Goal: Task Accomplishment & Management: Manage account settings

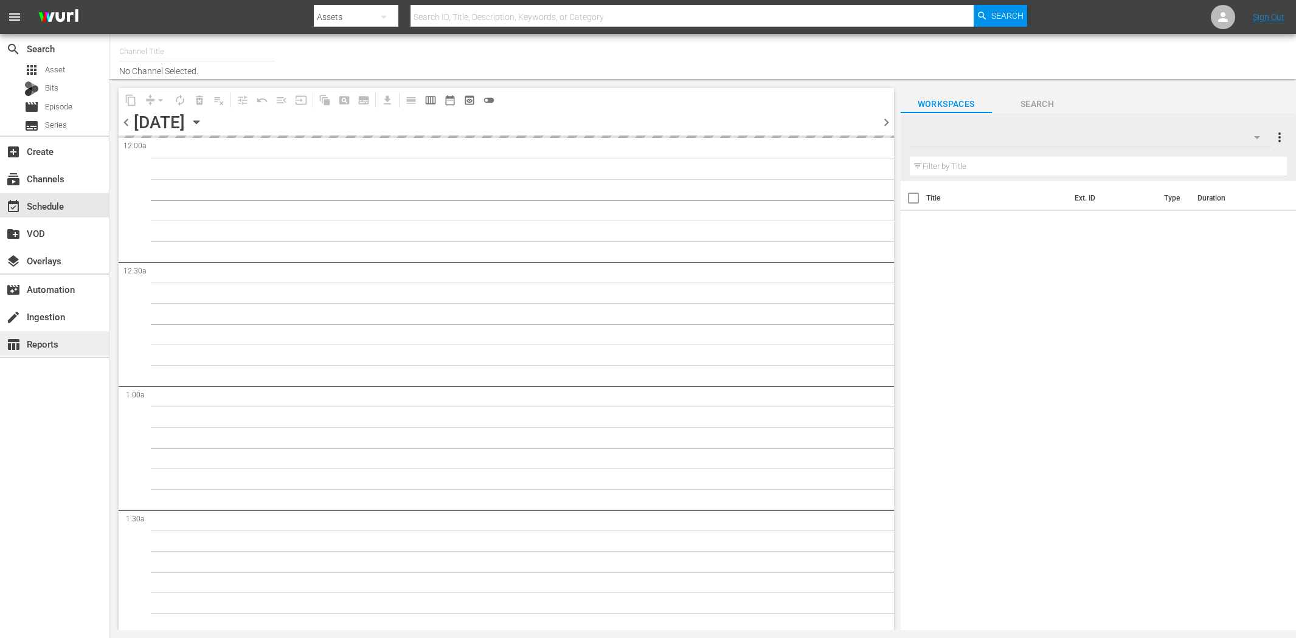
type input "Charlie - worldwide (1410)"
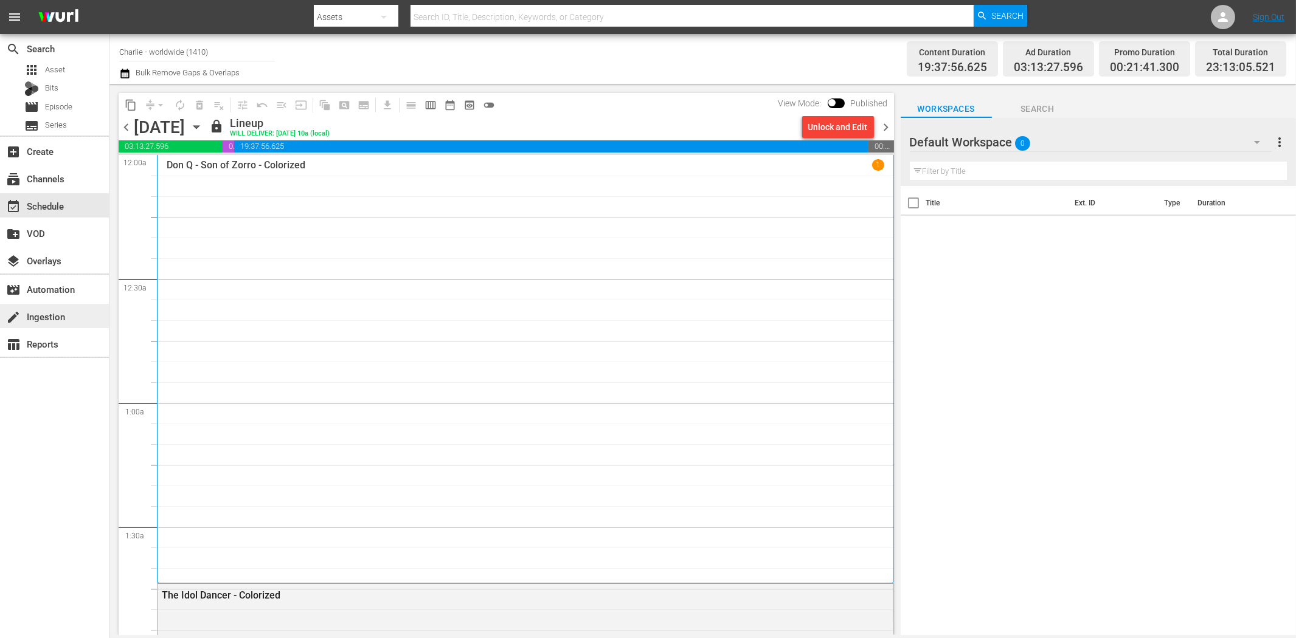
click at [47, 309] on div "create Ingestion" at bounding box center [34, 314] width 68 height 11
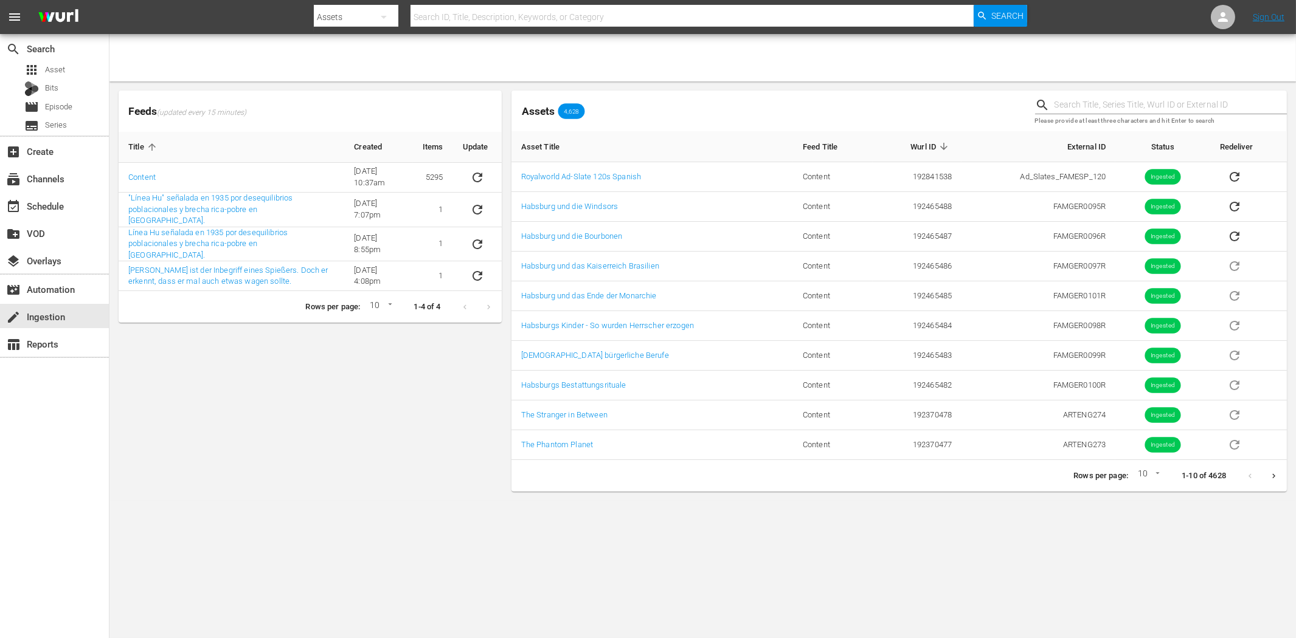
click at [1097, 109] on input "text" at bounding box center [1170, 105] width 232 height 18
paste input "FAMGER0108"
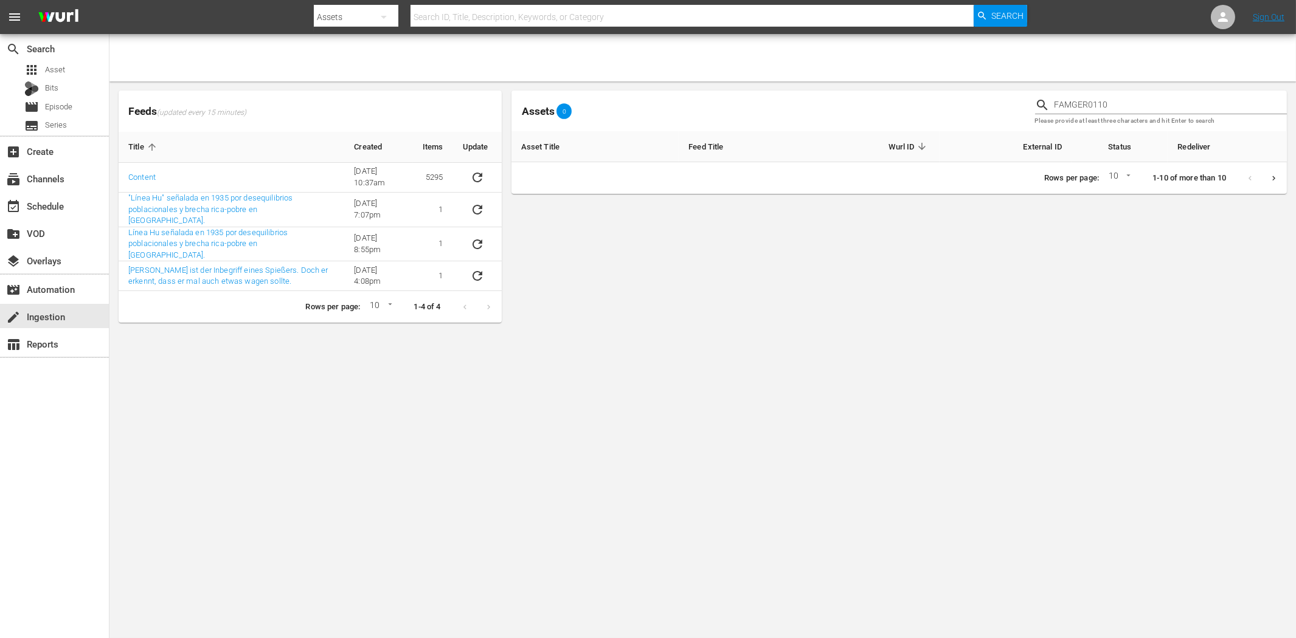
click at [1071, 102] on input "FAMGER0110" at bounding box center [1170, 105] width 232 height 18
paste input "Habsburg und die Windsors"
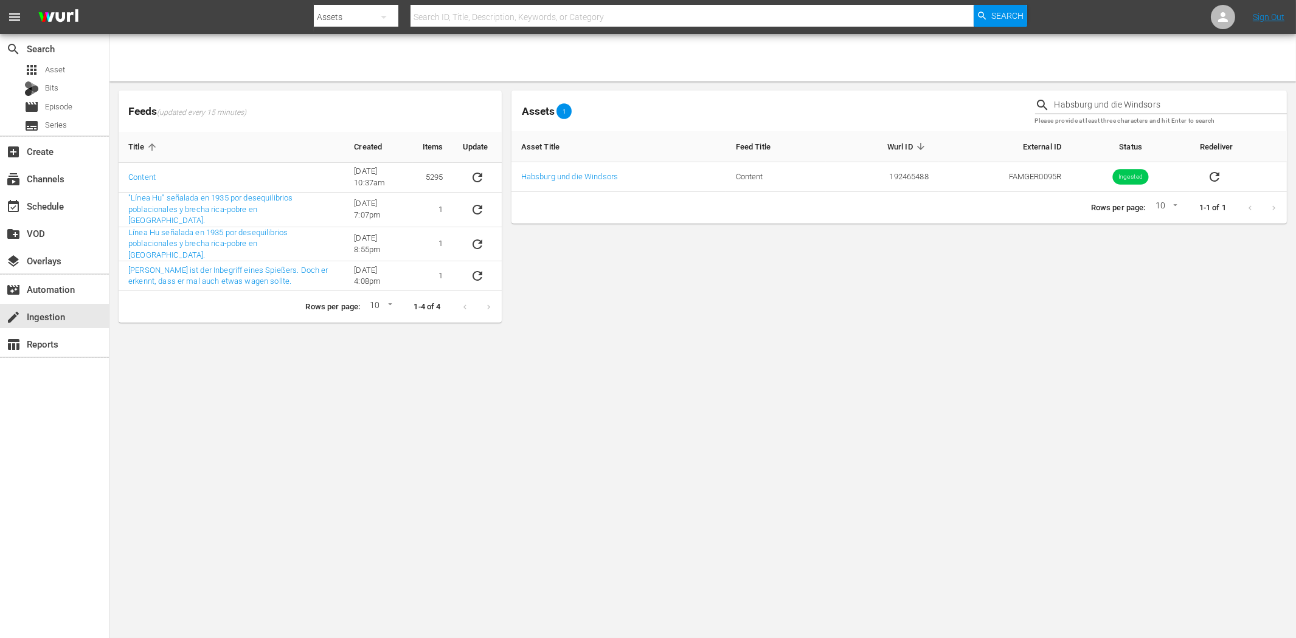
click at [1073, 107] on input "Habsburg und die Windsors" at bounding box center [1170, 105] width 232 height 18
paste input "Bourbonen"
type input "Habsburg und die Bourbonen"
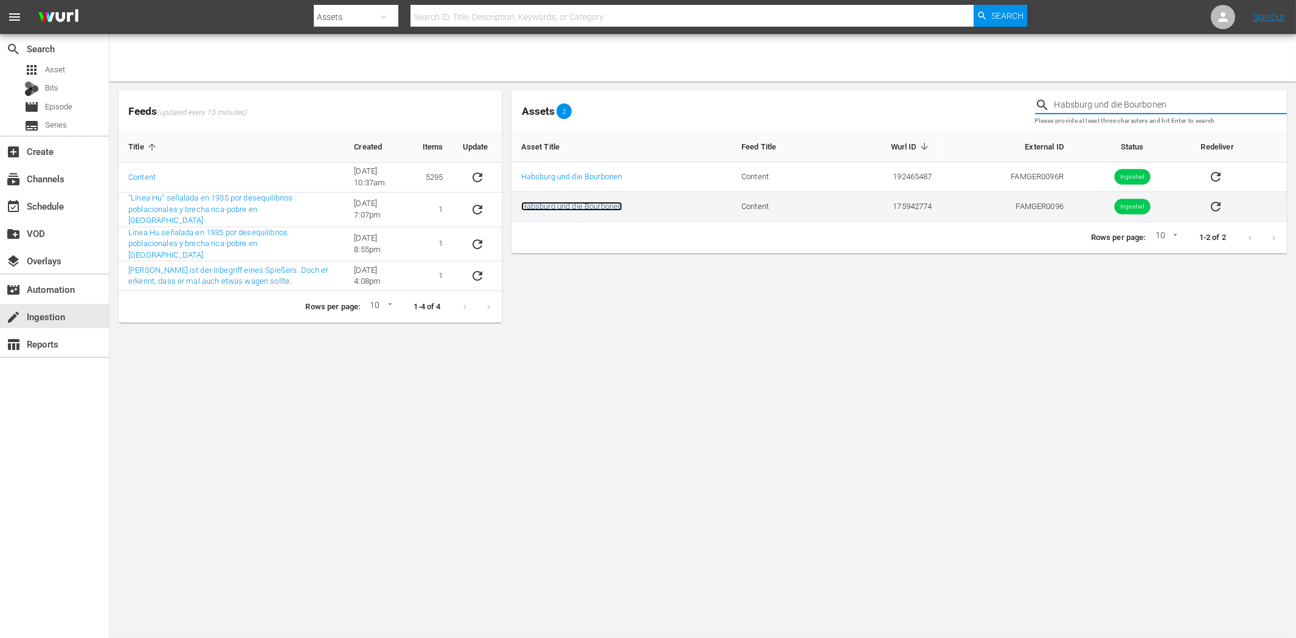
click at [599, 209] on link "Habsburg und die Bourbonen" at bounding box center [572, 206] width 102 height 9
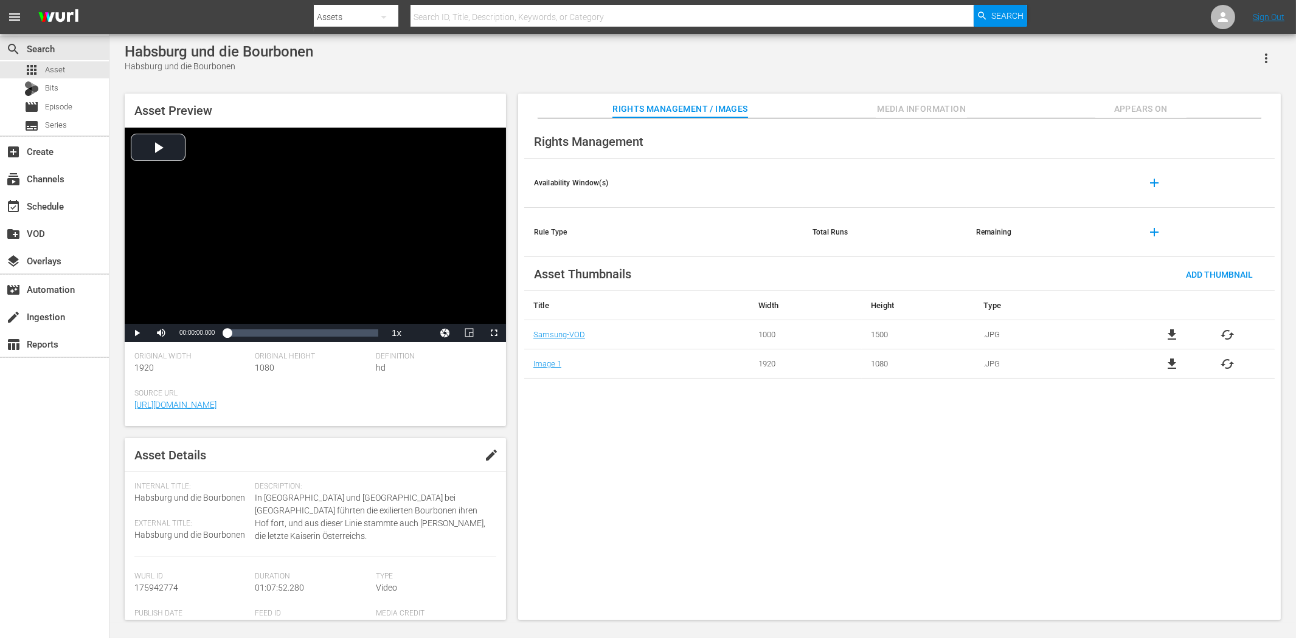
click at [1133, 109] on span "Appears On" at bounding box center [1140, 109] width 91 height 15
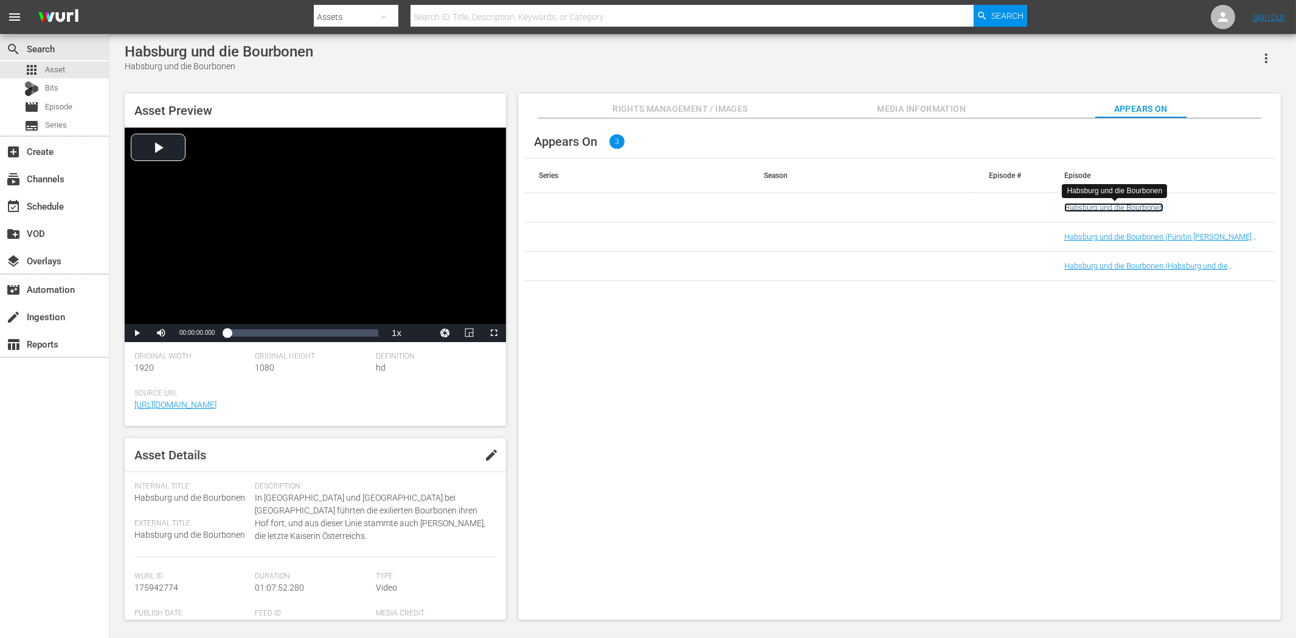
click at [1083, 209] on link "Habsburg und die Bourbonen" at bounding box center [1113, 207] width 99 height 9
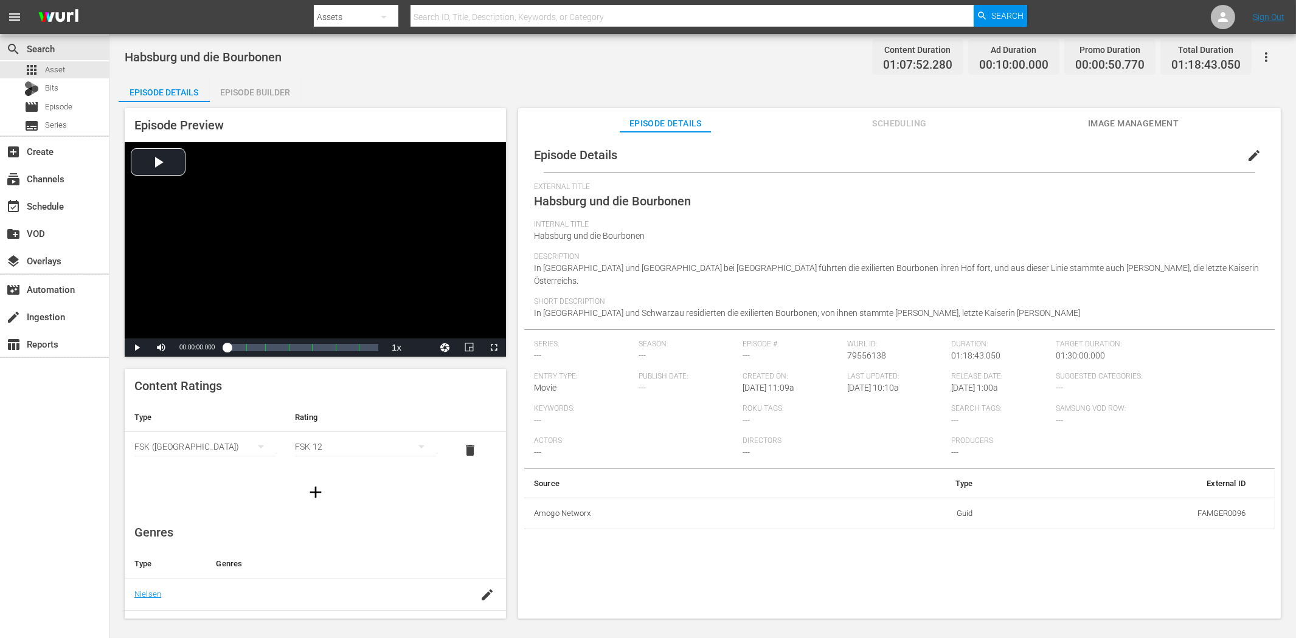
click at [1263, 58] on icon "button" at bounding box center [1265, 57] width 15 height 15
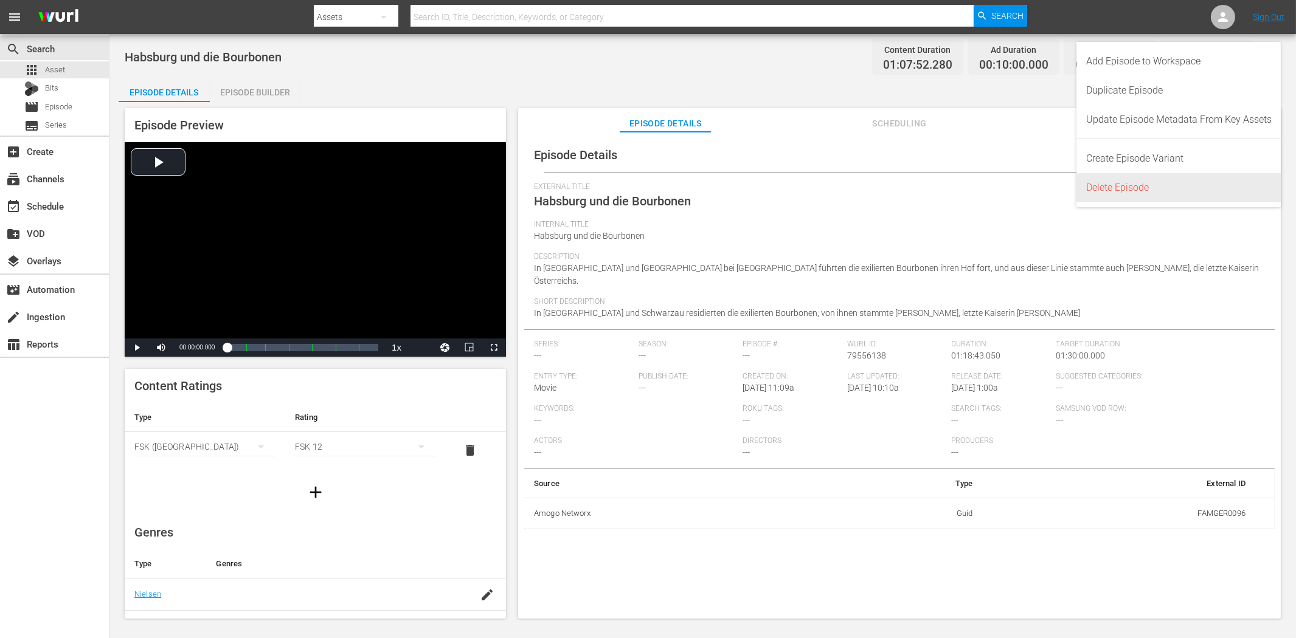
click at [1158, 185] on div "Delete Episode" at bounding box center [1178, 187] width 185 height 29
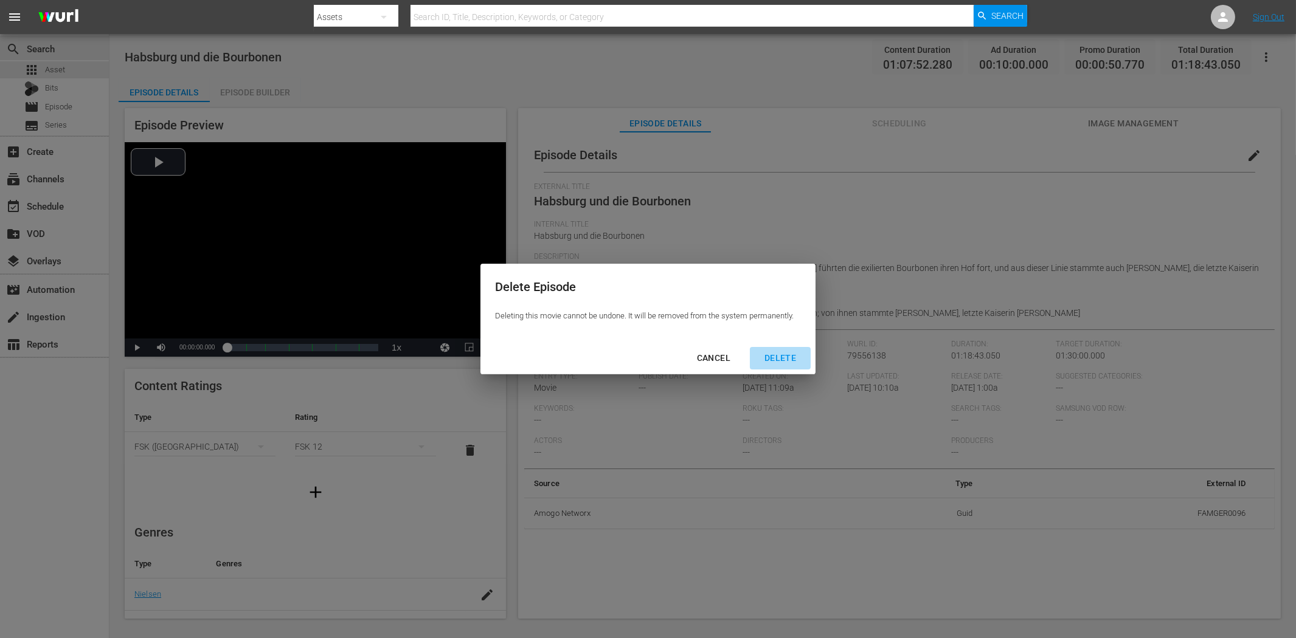
click at [788, 359] on div "DELETE" at bounding box center [779, 358] width 51 height 15
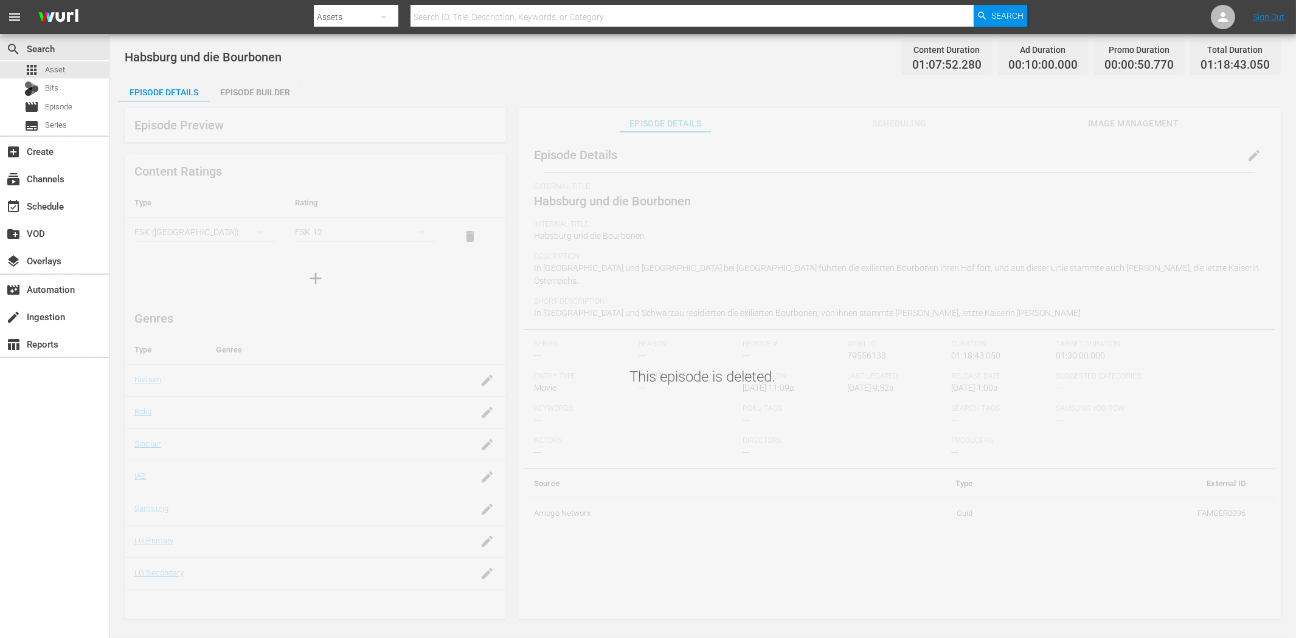
click at [384, 63] on div "Habsburg und die Bourbonen Content Duration 01:07:52.280 Ad Duration 00:10:00.0…" at bounding box center [703, 56] width 1156 height 27
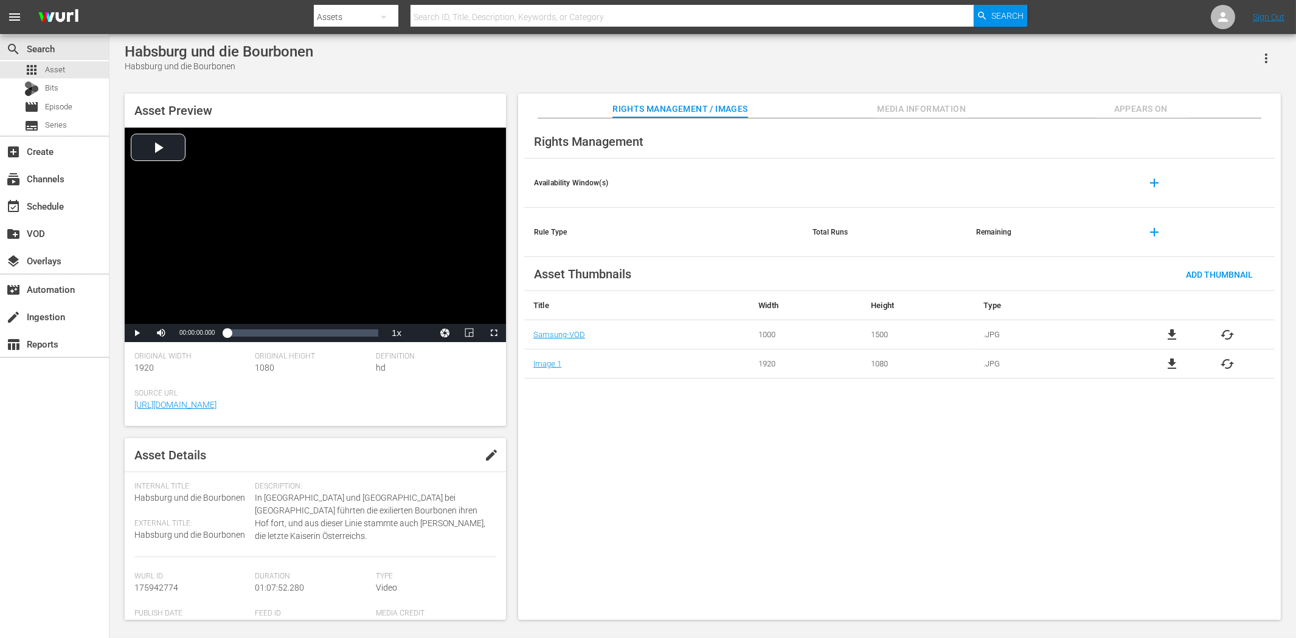
click at [1127, 106] on span "Appears On" at bounding box center [1140, 109] width 91 height 15
click at [1130, 108] on span "Appears On" at bounding box center [1140, 109] width 91 height 15
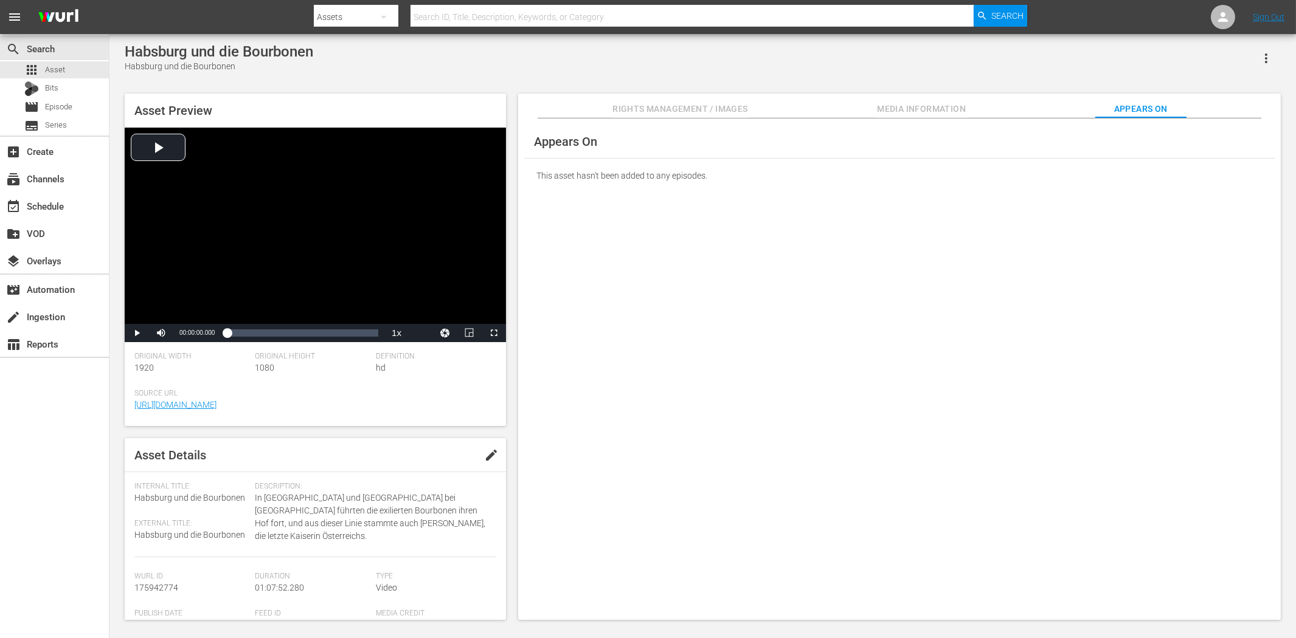
click at [393, 78] on div "Habsburg und die Bourbonen Habsburg und die Bourbonen Asset Preview Video Playe…" at bounding box center [703, 328] width 1168 height 571
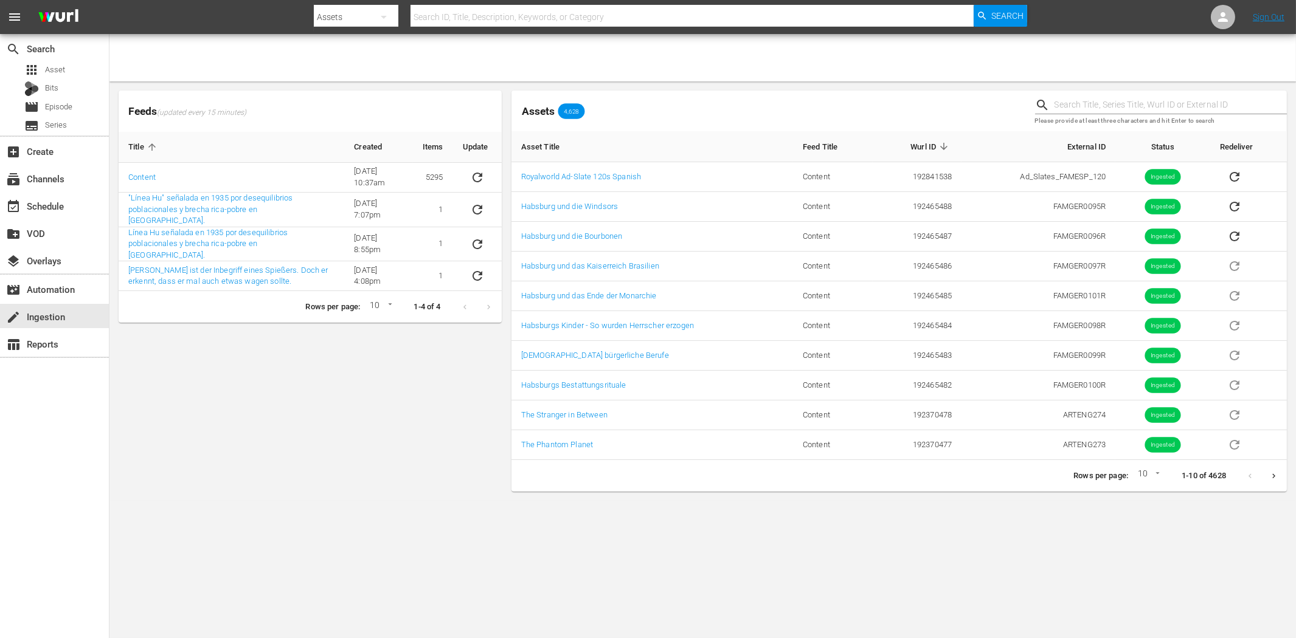
click at [1105, 104] on input "text" at bounding box center [1170, 105] width 232 height 18
click at [1096, 103] on input "text" at bounding box center [1170, 105] width 232 height 18
paste input "Habsburg und die Bourbonen"
type input "Habsburg und die Bourbonen"
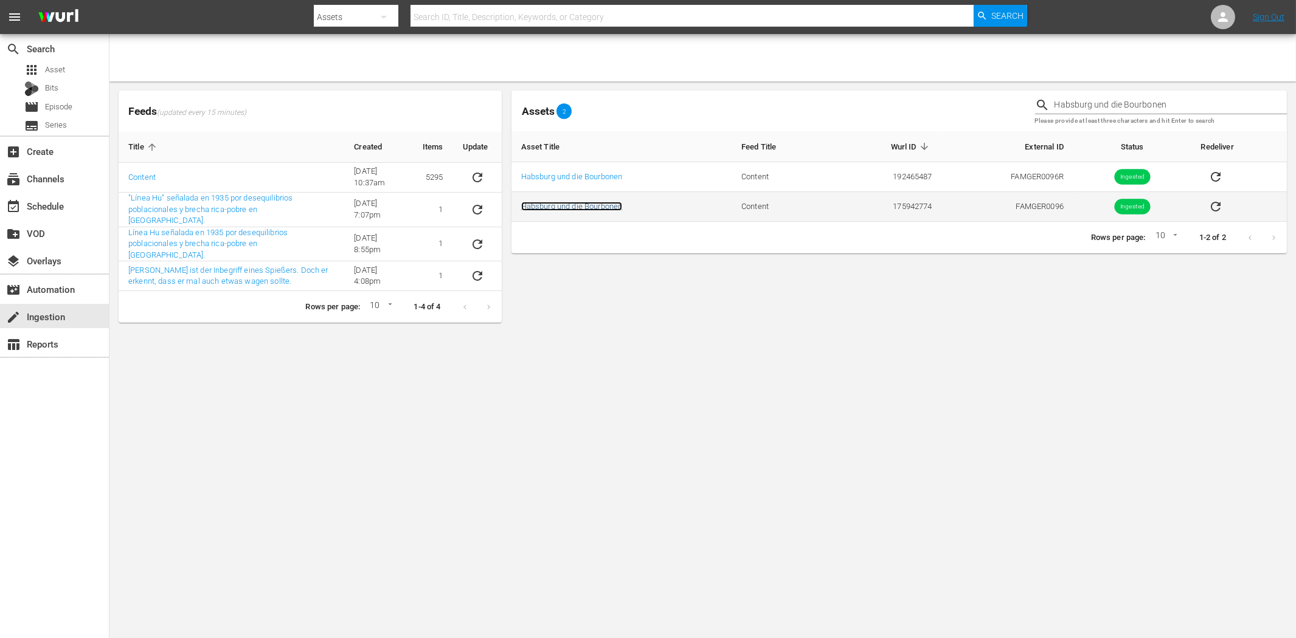
click at [613, 202] on link "Habsburg und die Bourbonen" at bounding box center [572, 206] width 102 height 9
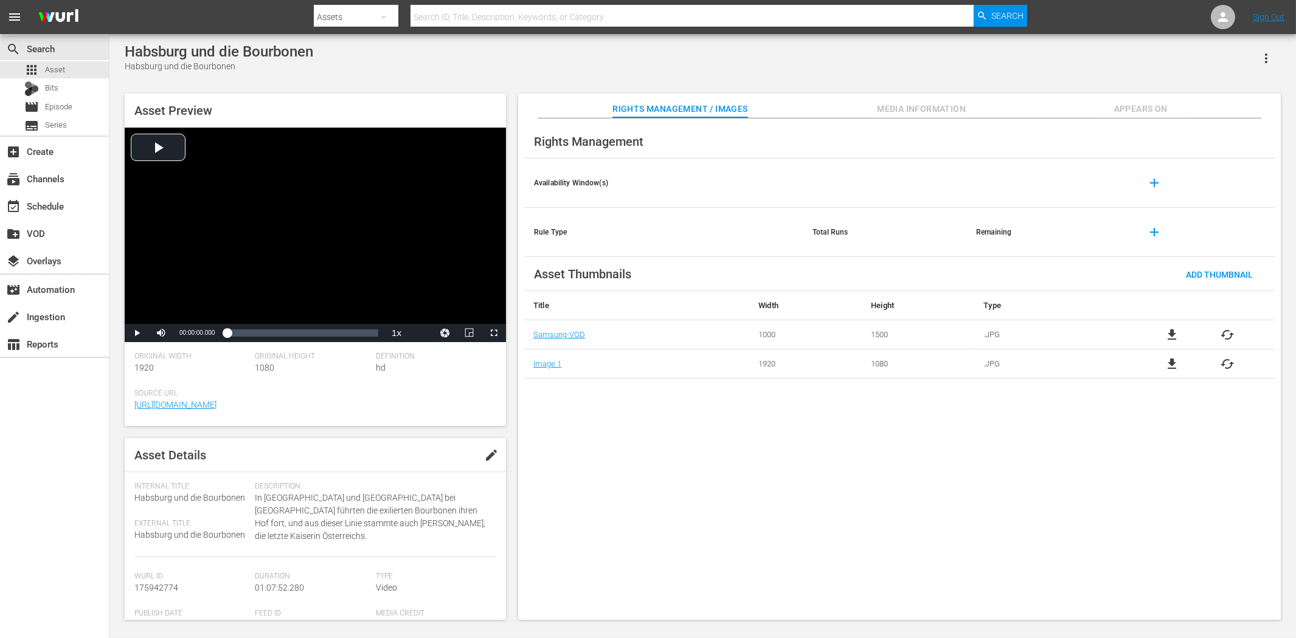
click at [1145, 104] on span "Appears On" at bounding box center [1140, 109] width 91 height 15
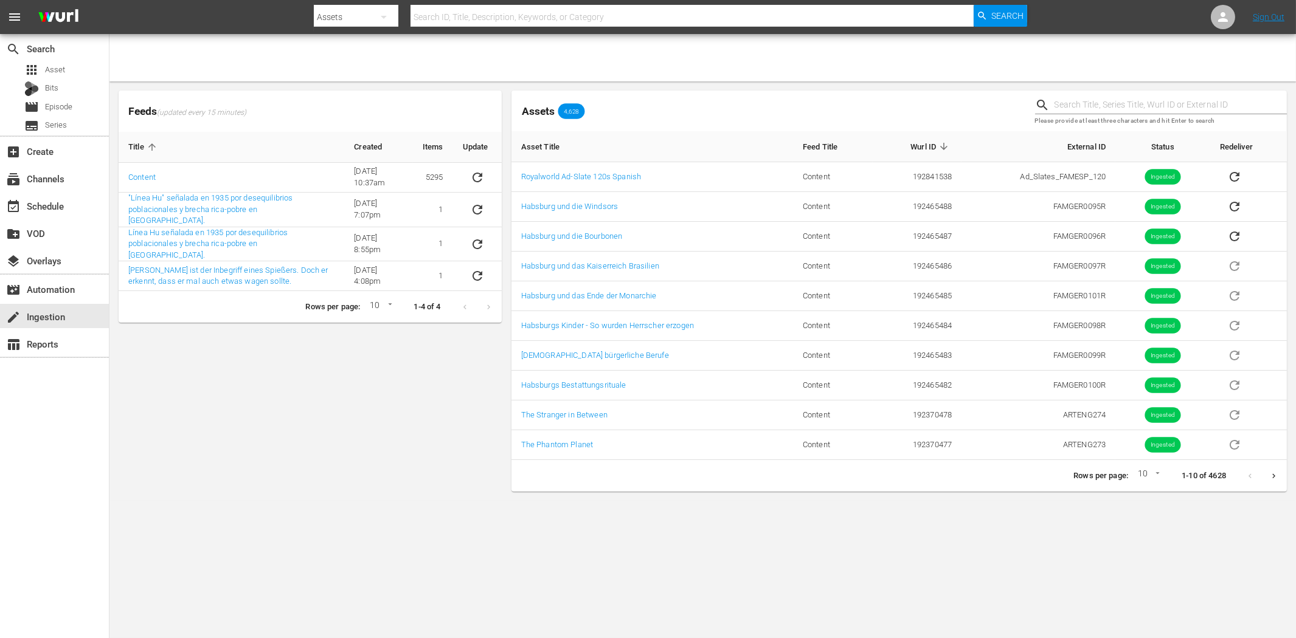
click at [1106, 105] on input "text" at bounding box center [1170, 105] width 232 height 18
paste input "Habsburg und die Bourbonen"
type input "Habsburg und die Bourbonen"
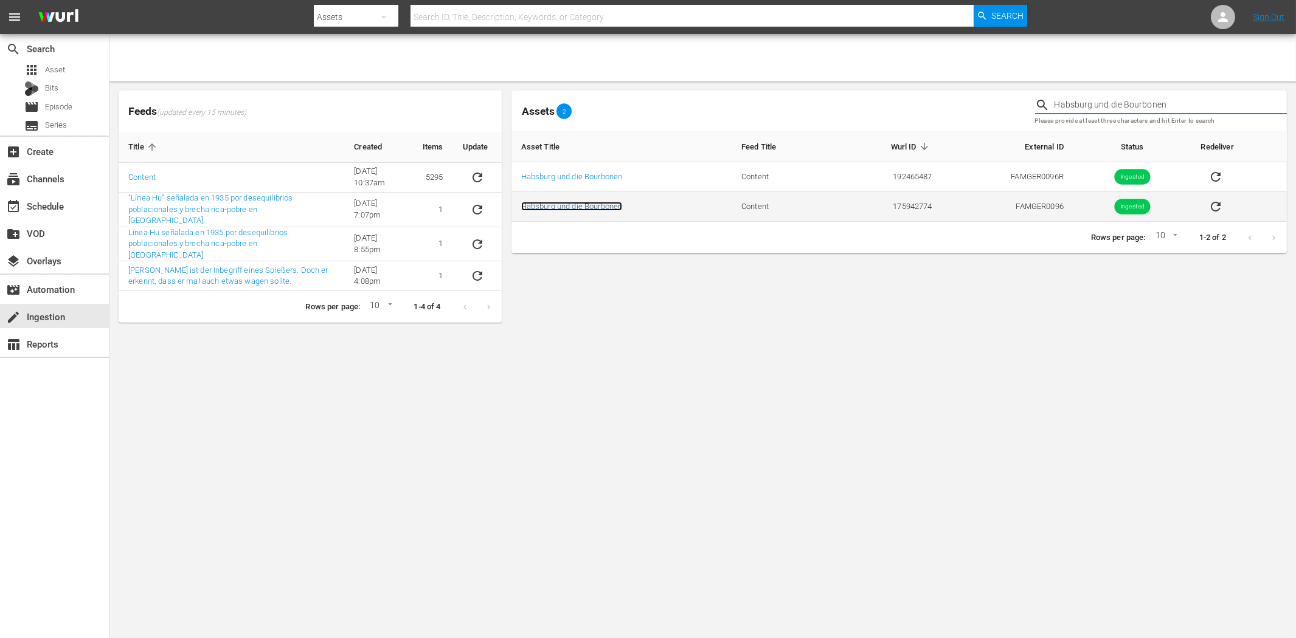
click at [599, 209] on link "Habsburg und die Bourbonen" at bounding box center [572, 206] width 102 height 9
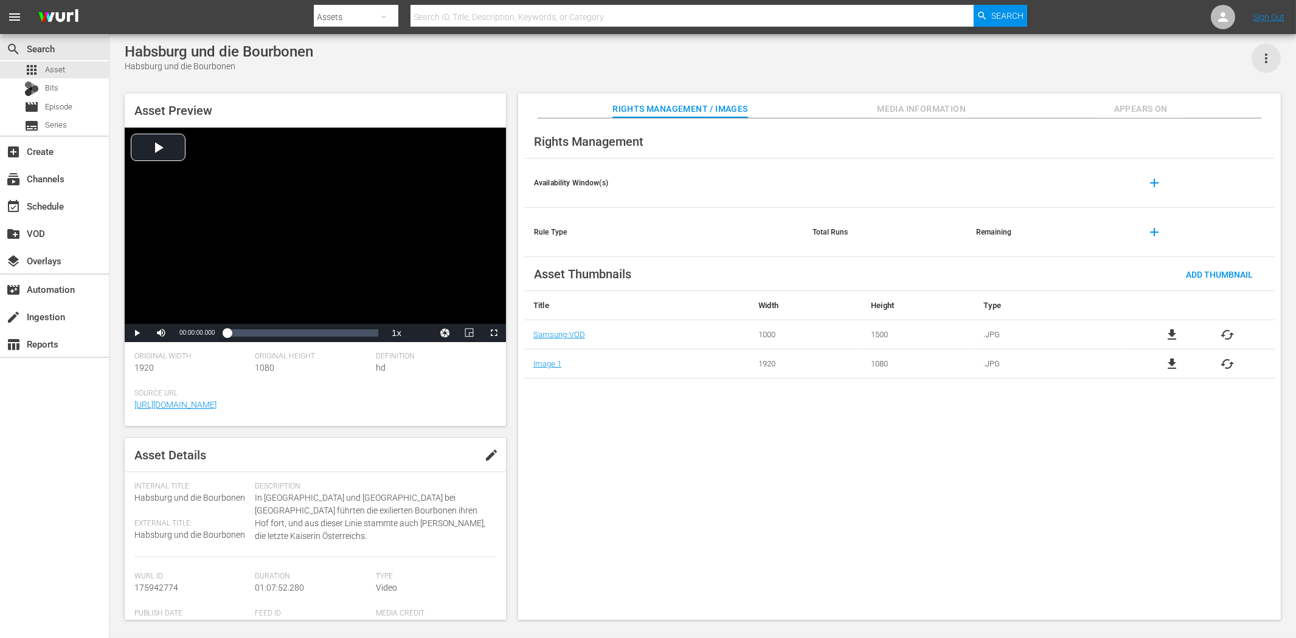
click at [1266, 59] on icon "button" at bounding box center [1266, 59] width 2 height 10
click at [1211, 139] on div "DELETE" at bounding box center [1229, 140] width 83 height 29
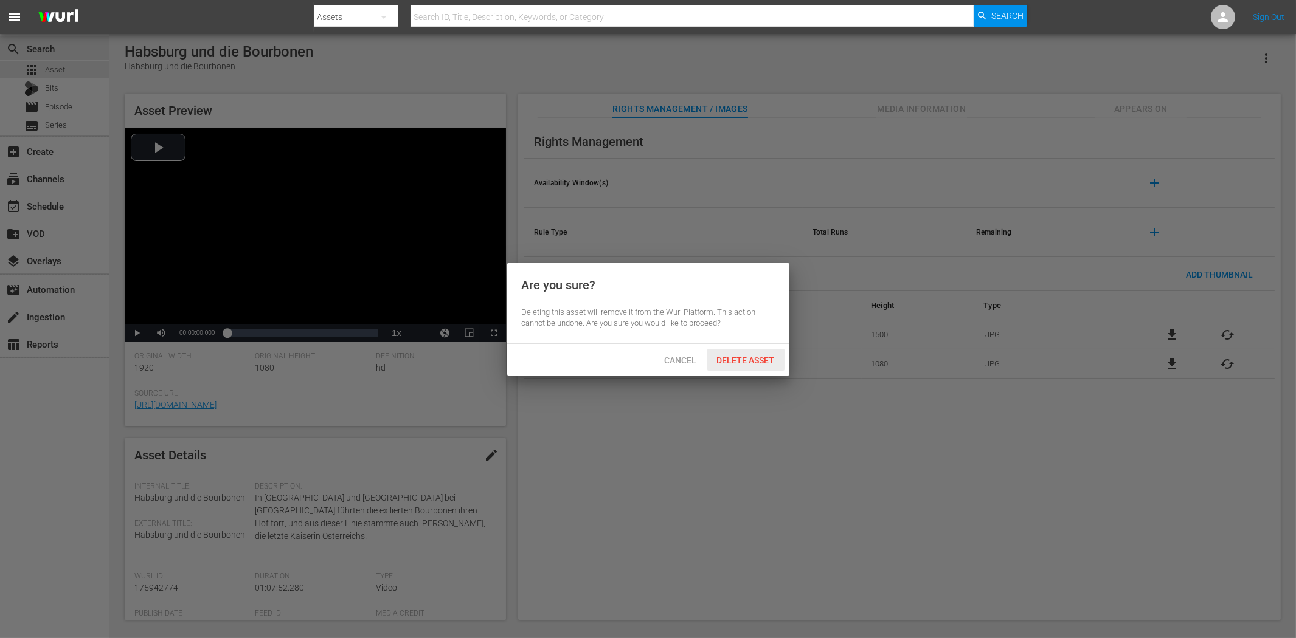
click at [773, 359] on span "Delete Asset" at bounding box center [745, 361] width 77 height 10
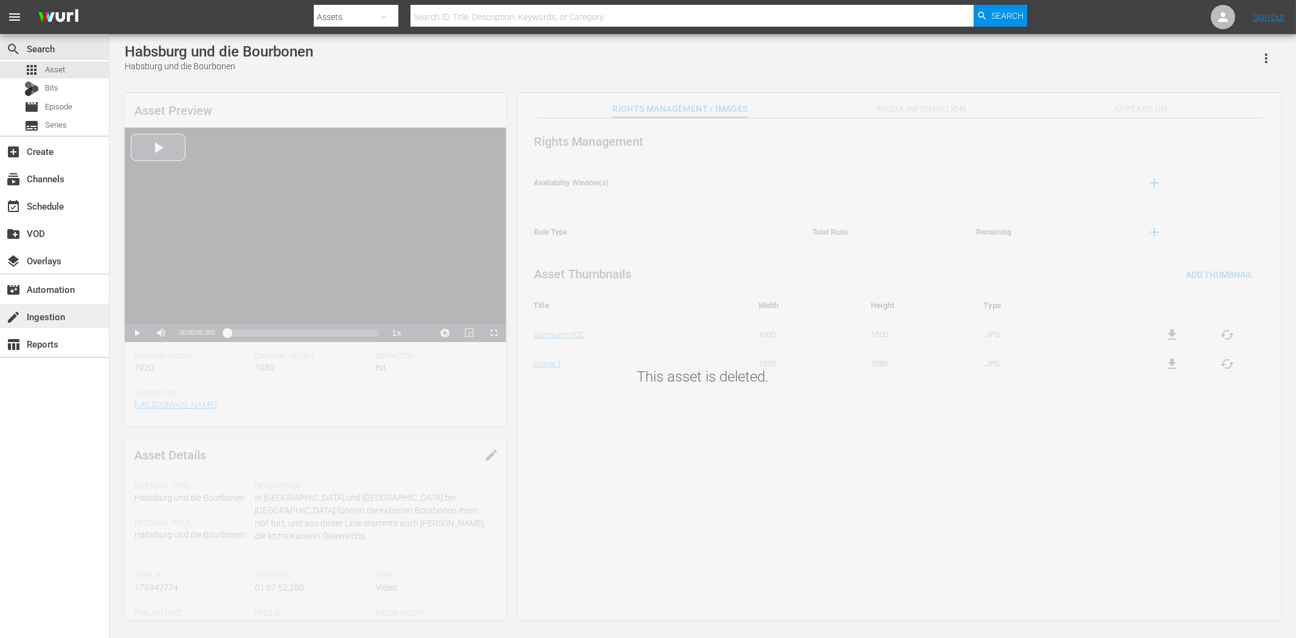
click at [39, 313] on div "create Ingestion" at bounding box center [34, 314] width 68 height 11
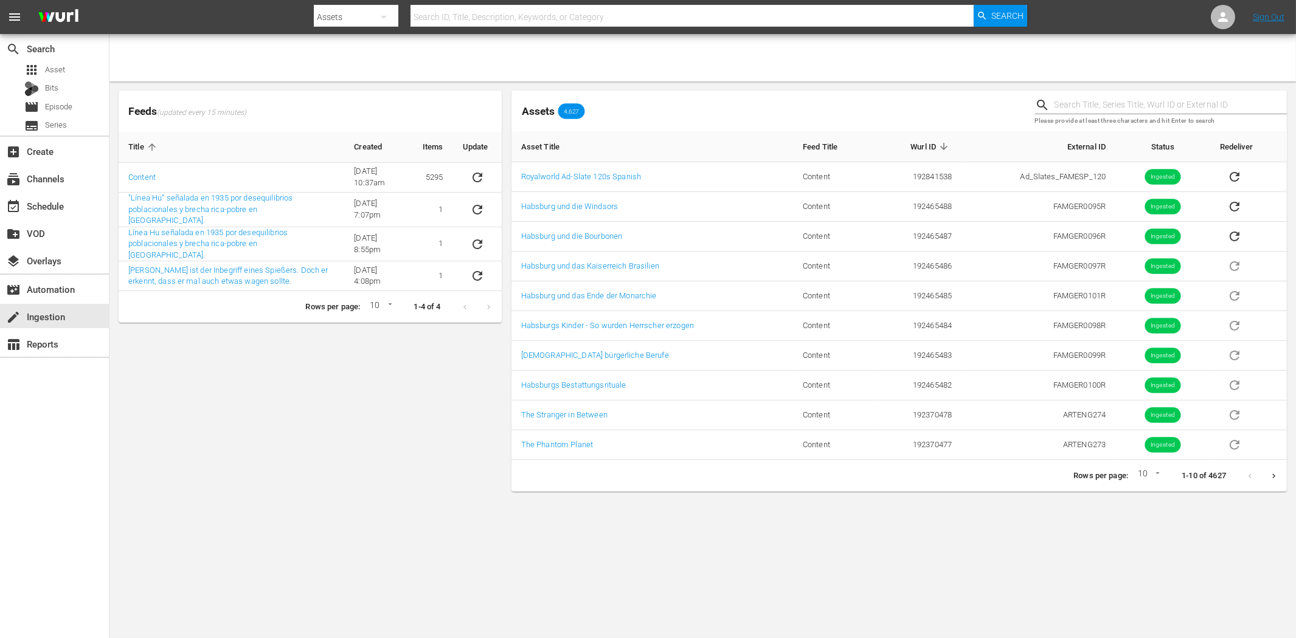
click at [1169, 98] on input "text" at bounding box center [1170, 105] width 232 height 18
paste input "Habsburg und das Kaiserreich Brasilien"
type input "Habsburg und das Kaiserreich Brasilien"
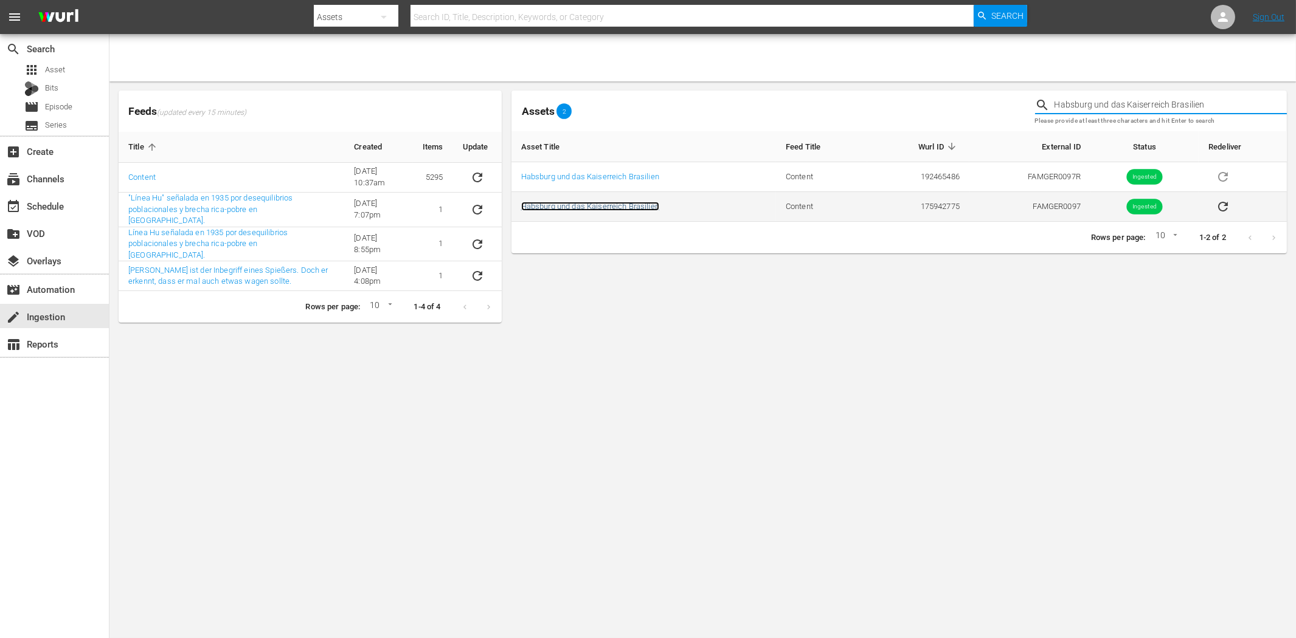
click at [636, 209] on link "Habsburg und das Kaiserreich Brasilien" at bounding box center [590, 206] width 138 height 9
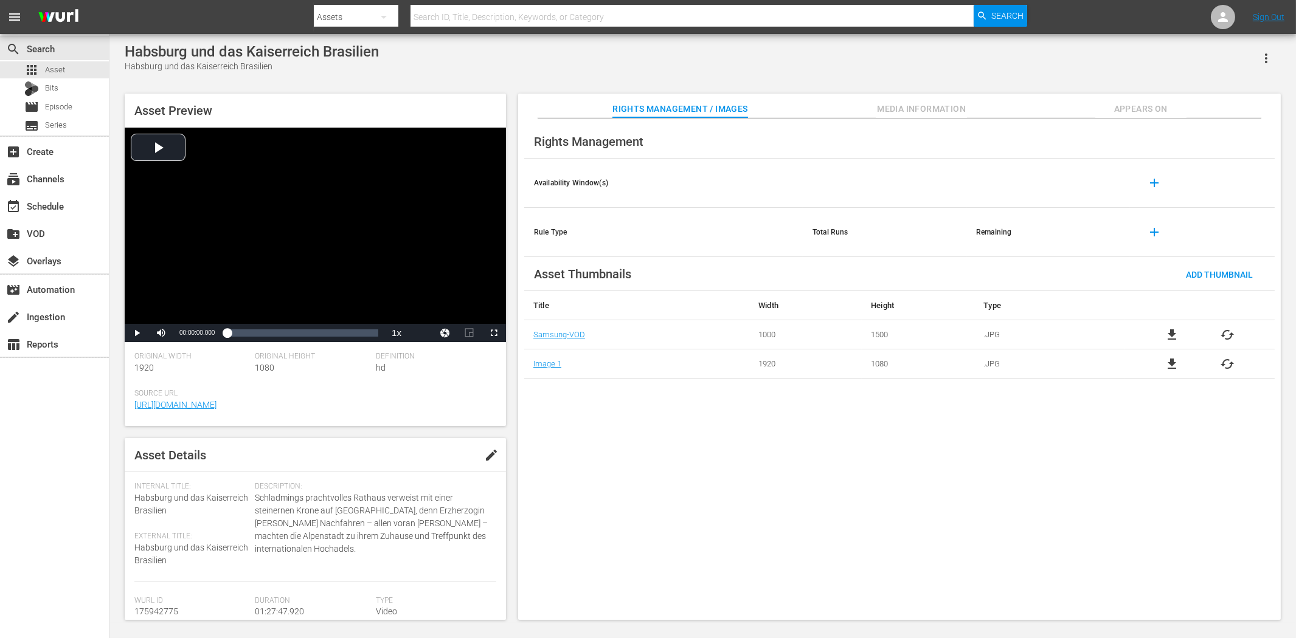
click at [1141, 109] on span "Appears On" at bounding box center [1140, 109] width 91 height 15
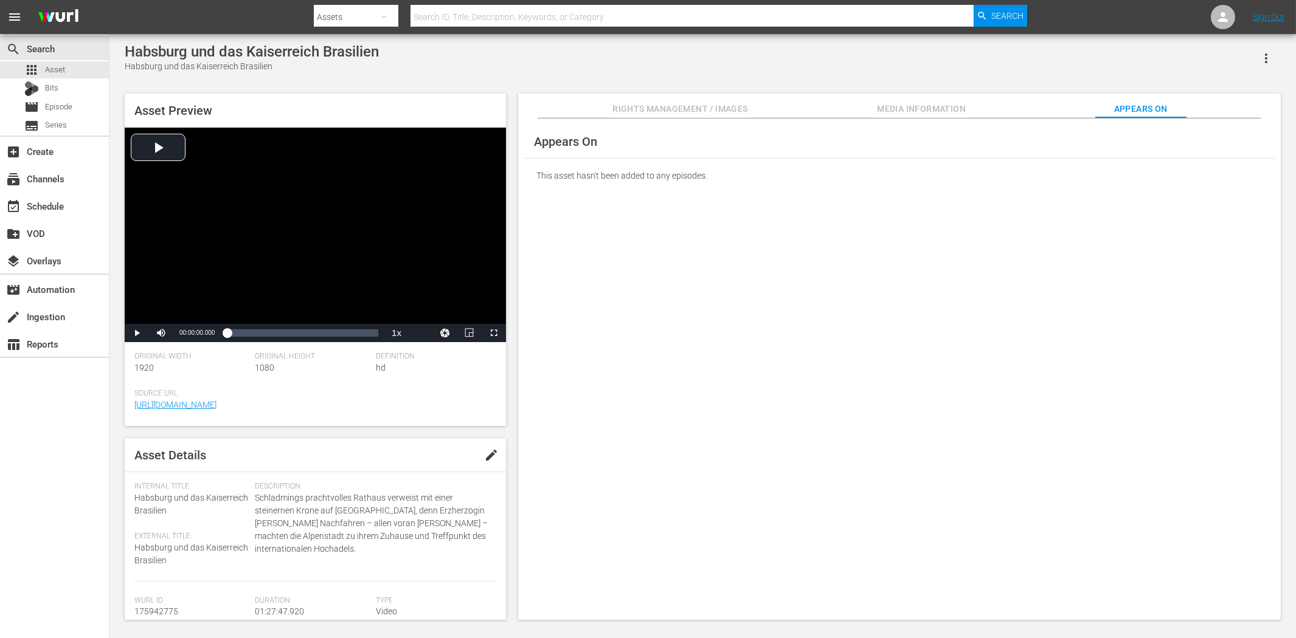
click at [1263, 64] on icon "button" at bounding box center [1265, 58] width 15 height 15
click at [1206, 140] on div "DELETE" at bounding box center [1229, 140] width 83 height 29
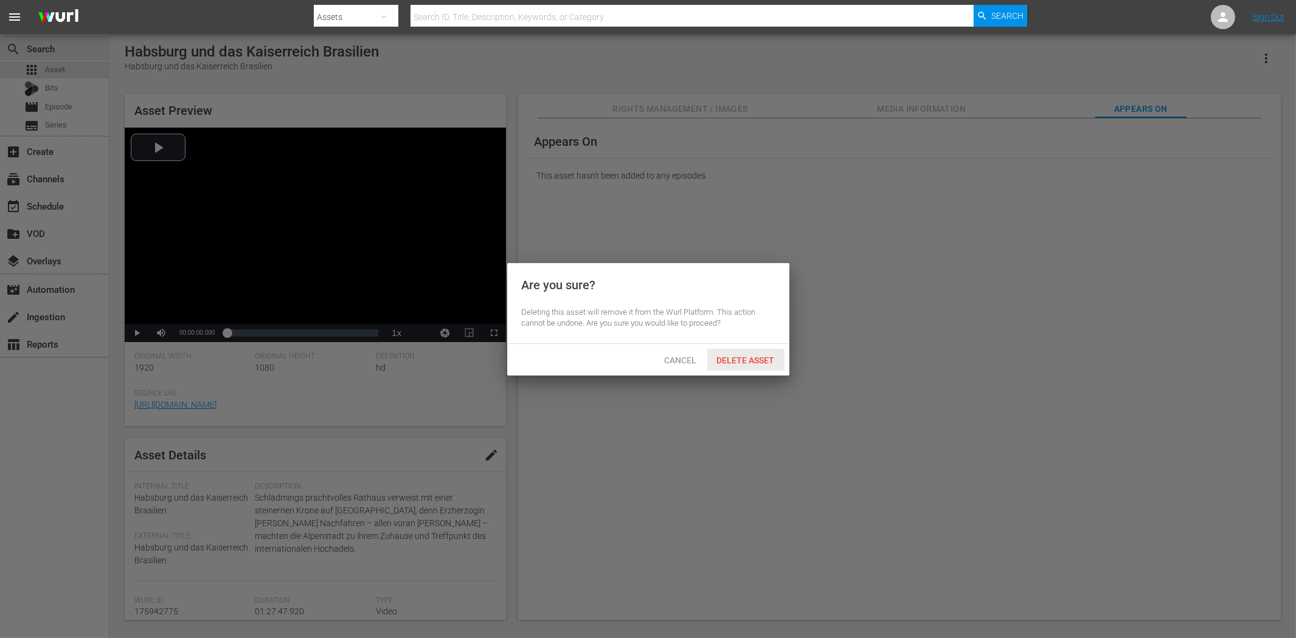
click at [764, 356] on span "Delete Asset" at bounding box center [745, 361] width 77 height 10
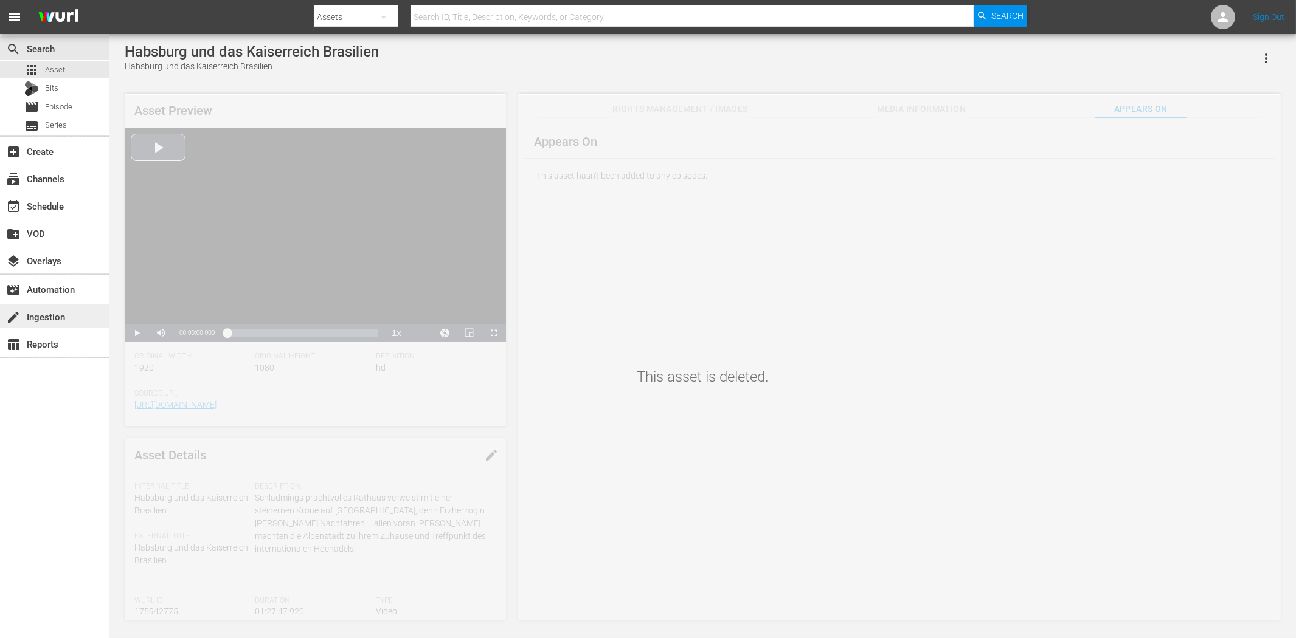
click at [38, 310] on div "create Ingestion" at bounding box center [34, 314] width 68 height 11
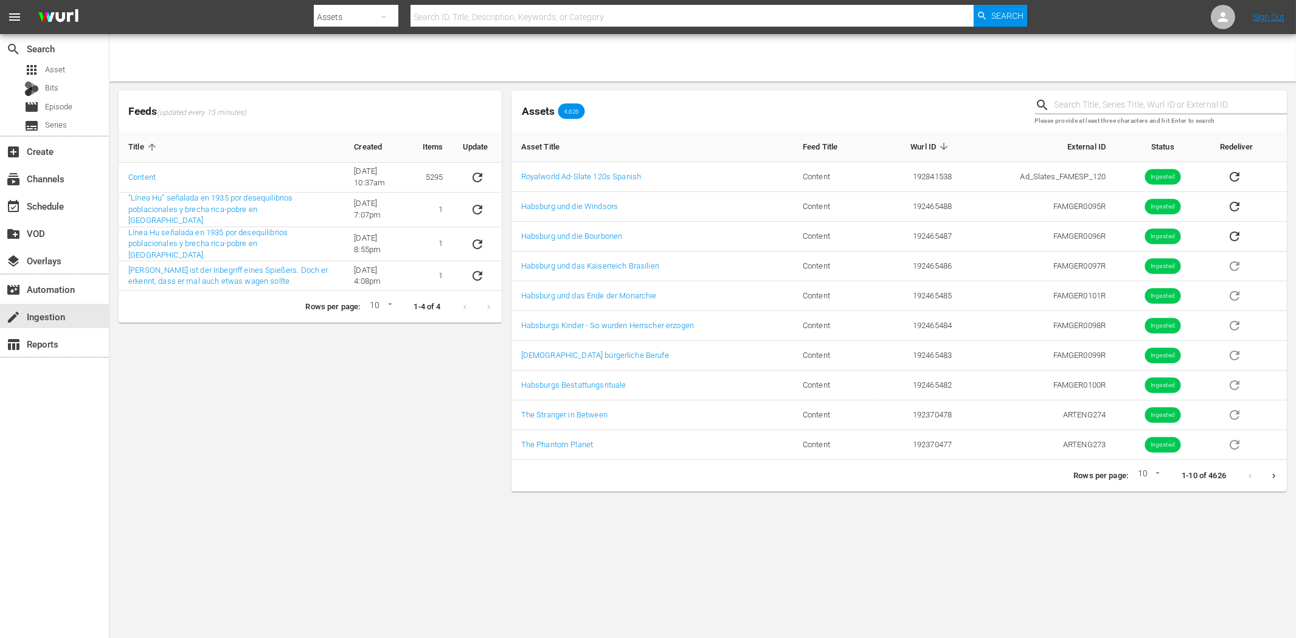
click at [1080, 108] on input "text" at bounding box center [1170, 105] width 232 height 18
paste input "Habsburgs Kinder - So wurden Herrscher erzogen"
type input "Habsburgs Kinder - So wurden Herrscher erzogen"
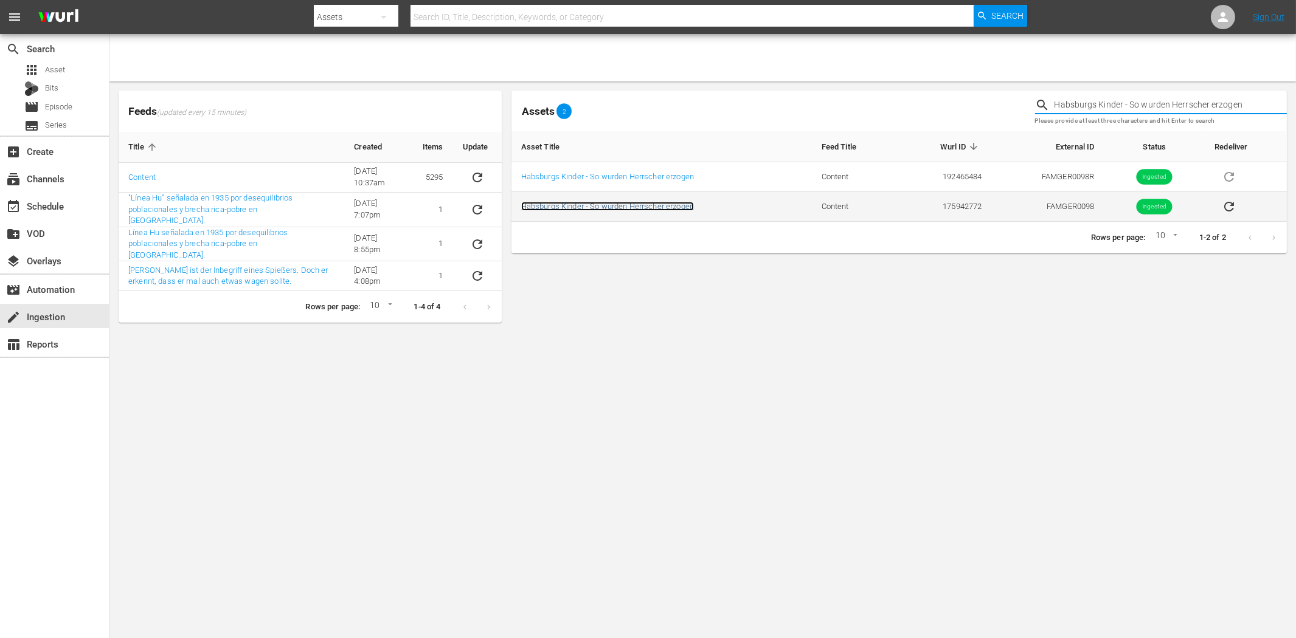
click at [665, 210] on link "Habsburgs Kinder - So wurden Herrscher erzogen" at bounding box center [607, 206] width 173 height 9
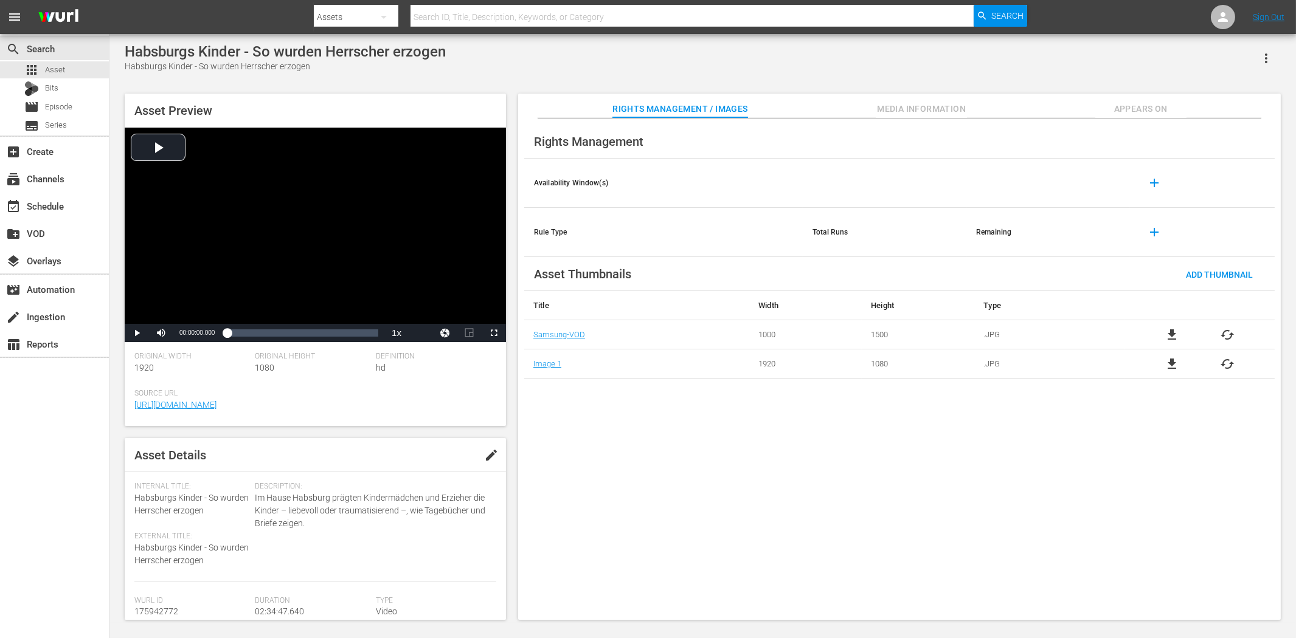
click at [1156, 109] on span "Appears On" at bounding box center [1140, 109] width 91 height 15
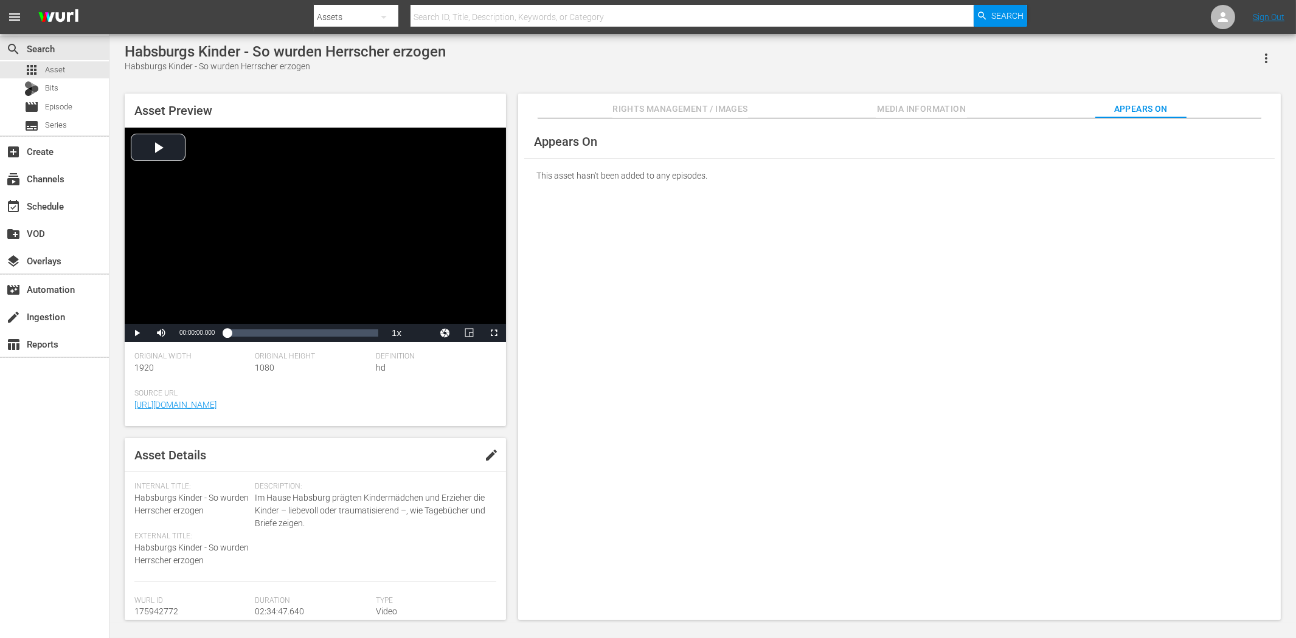
click at [1266, 55] on icon "button" at bounding box center [1266, 59] width 2 height 10
click at [1231, 136] on div "DELETE" at bounding box center [1229, 140] width 83 height 29
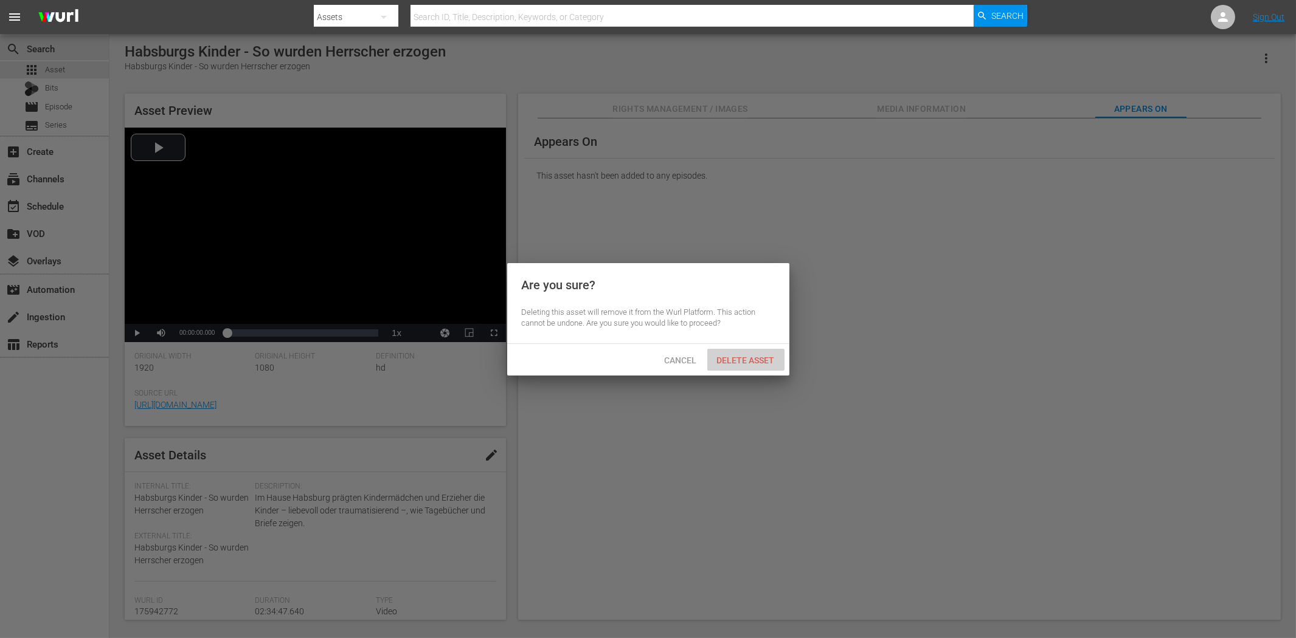
click at [767, 360] on span "Delete Asset" at bounding box center [745, 361] width 77 height 10
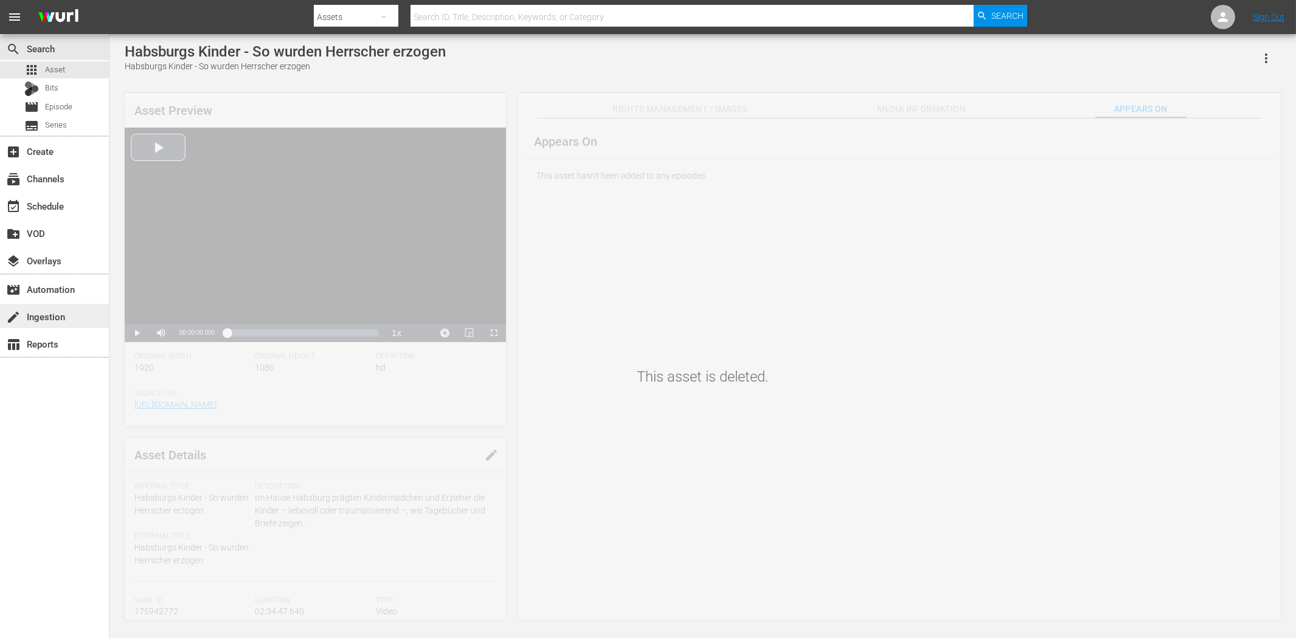
click at [32, 314] on div "create Ingestion" at bounding box center [34, 314] width 68 height 11
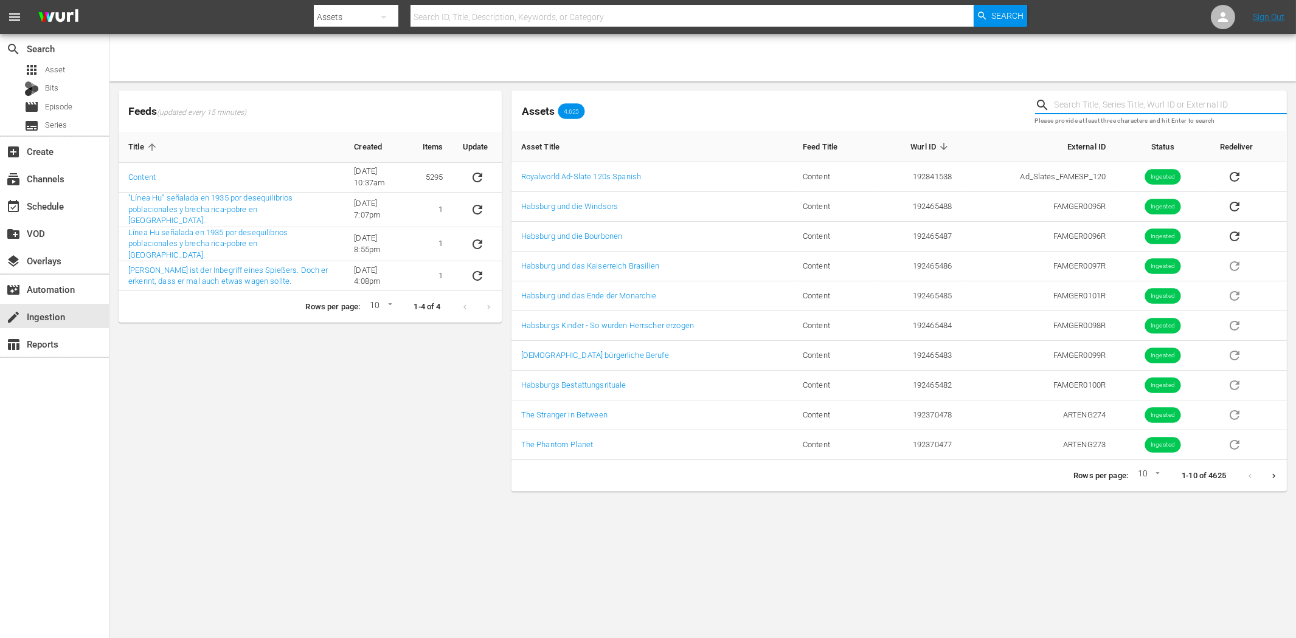
click at [1068, 110] on input "text" at bounding box center [1170, 105] width 232 height 18
paste input "[DEMOGRAPHIC_DATA] bürgerliche Berufe"
type input "[DEMOGRAPHIC_DATA] bürgerliche Berufe"
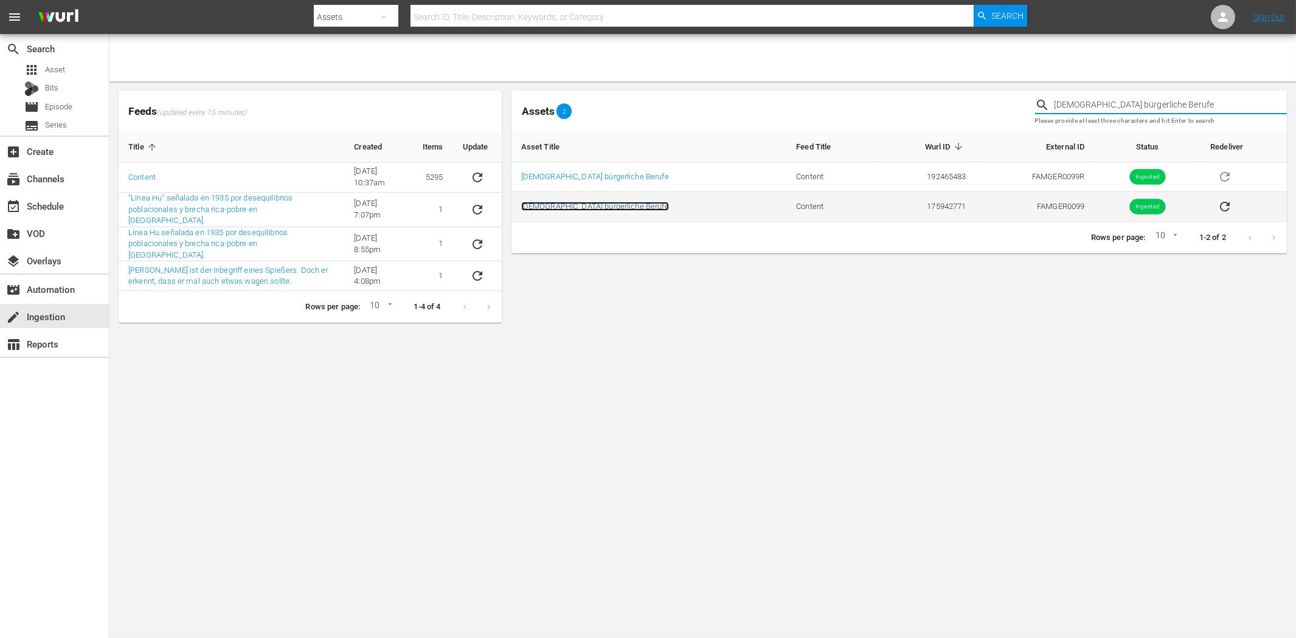
click at [618, 207] on link "[DEMOGRAPHIC_DATA] bürgerliche Berufe" at bounding box center [595, 206] width 148 height 9
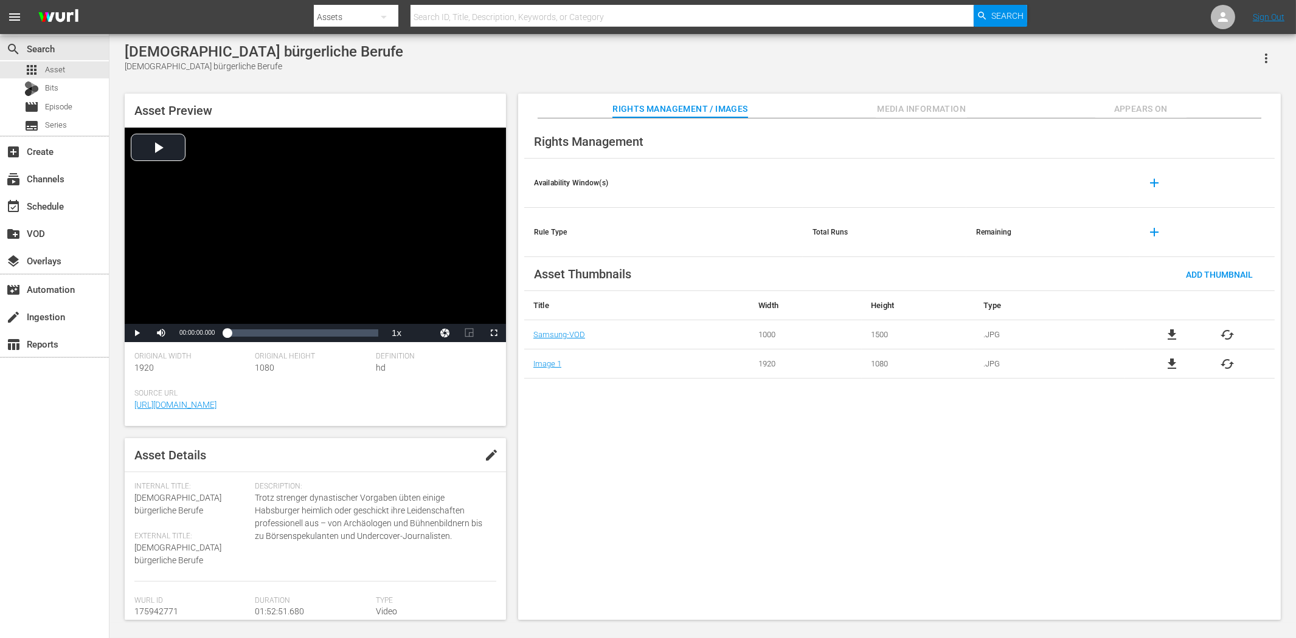
click at [1156, 108] on span "Appears On" at bounding box center [1140, 109] width 91 height 15
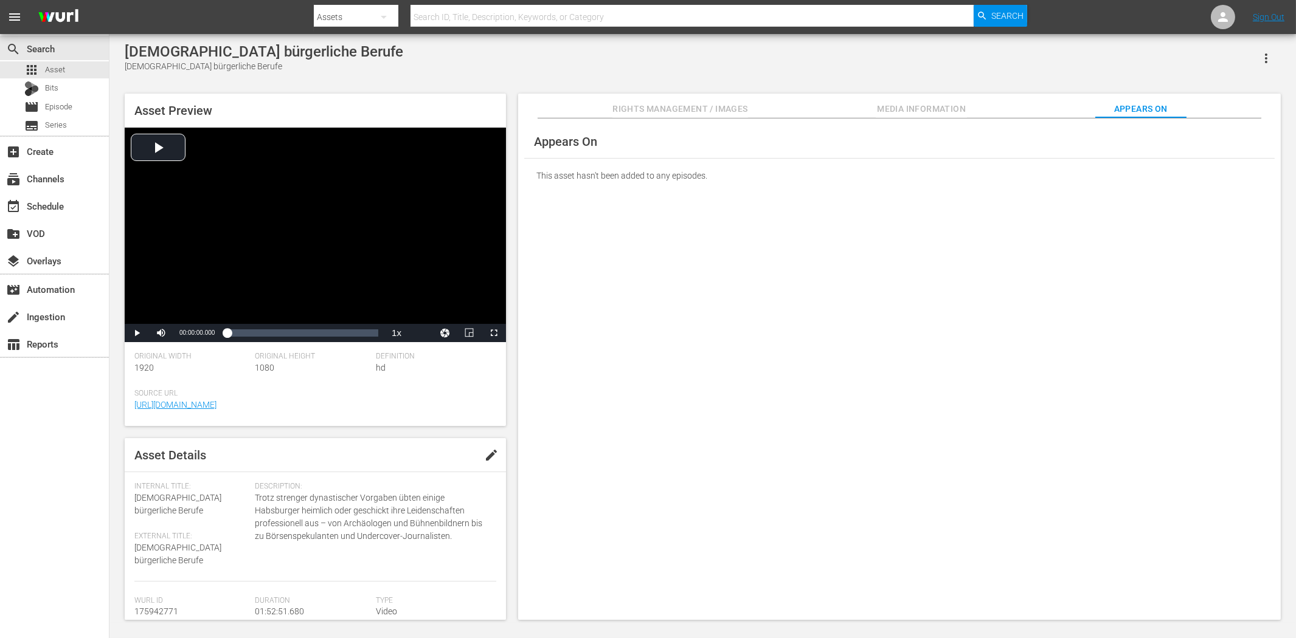
click at [1267, 56] on icon "button" at bounding box center [1265, 58] width 15 height 15
click at [1212, 140] on div "DELETE" at bounding box center [1229, 140] width 83 height 29
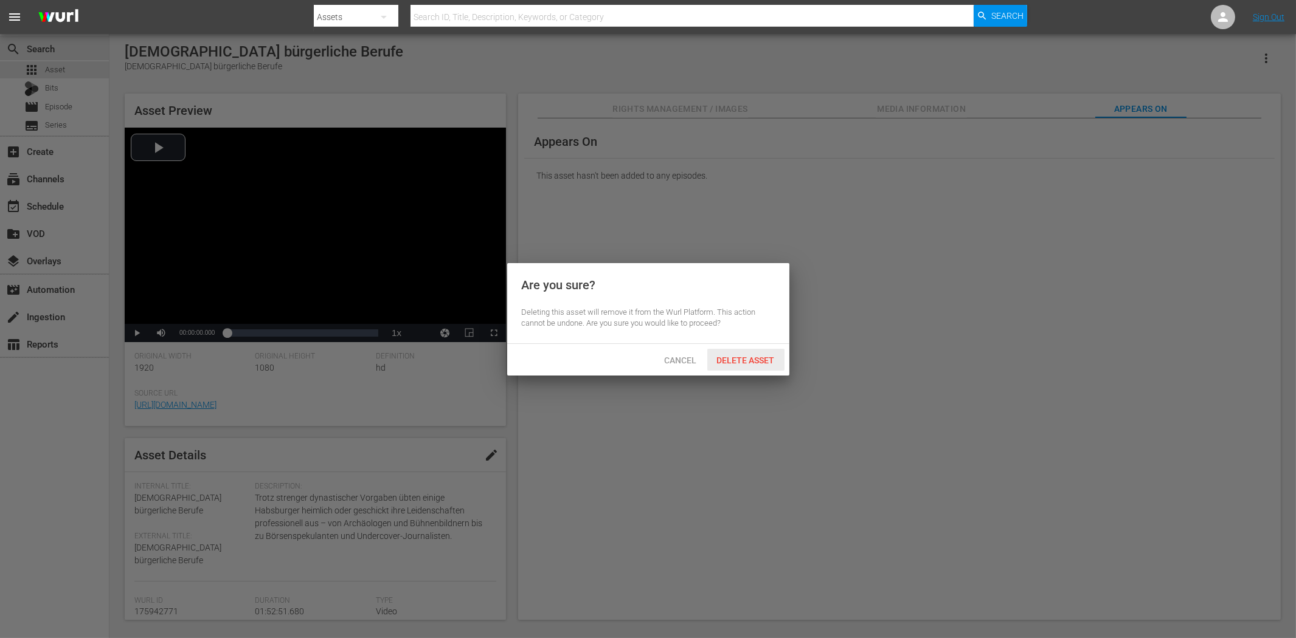
click at [745, 356] on span "Delete Asset" at bounding box center [745, 361] width 77 height 10
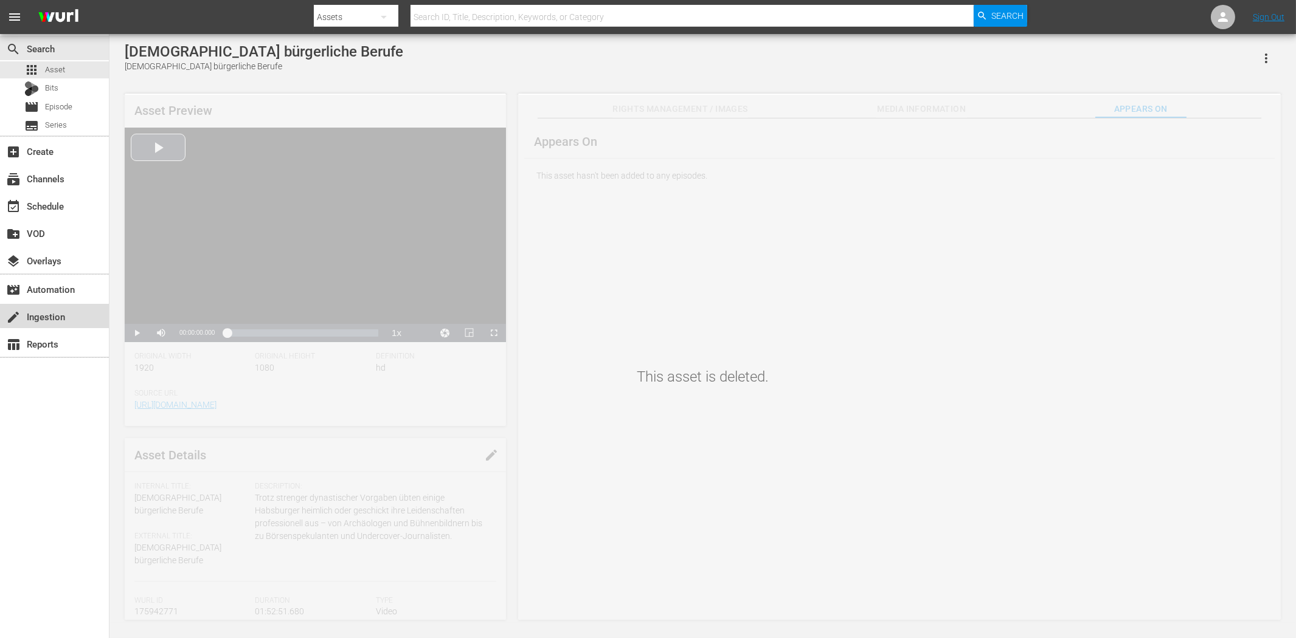
click at [62, 315] on div "create Ingestion" at bounding box center [34, 314] width 68 height 11
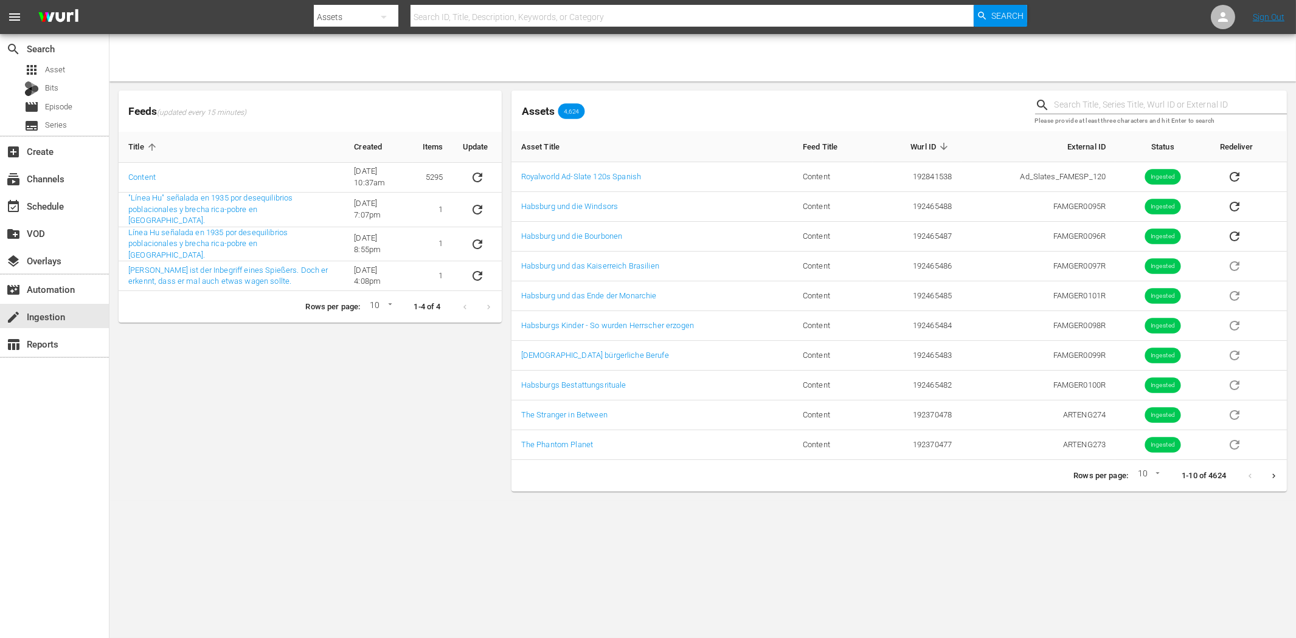
click at [1176, 103] on input "text" at bounding box center [1170, 105] width 232 height 18
paste input "Habsburgs Bestattungsrituale"
type input "Habsburgs Bestattungsrituale"
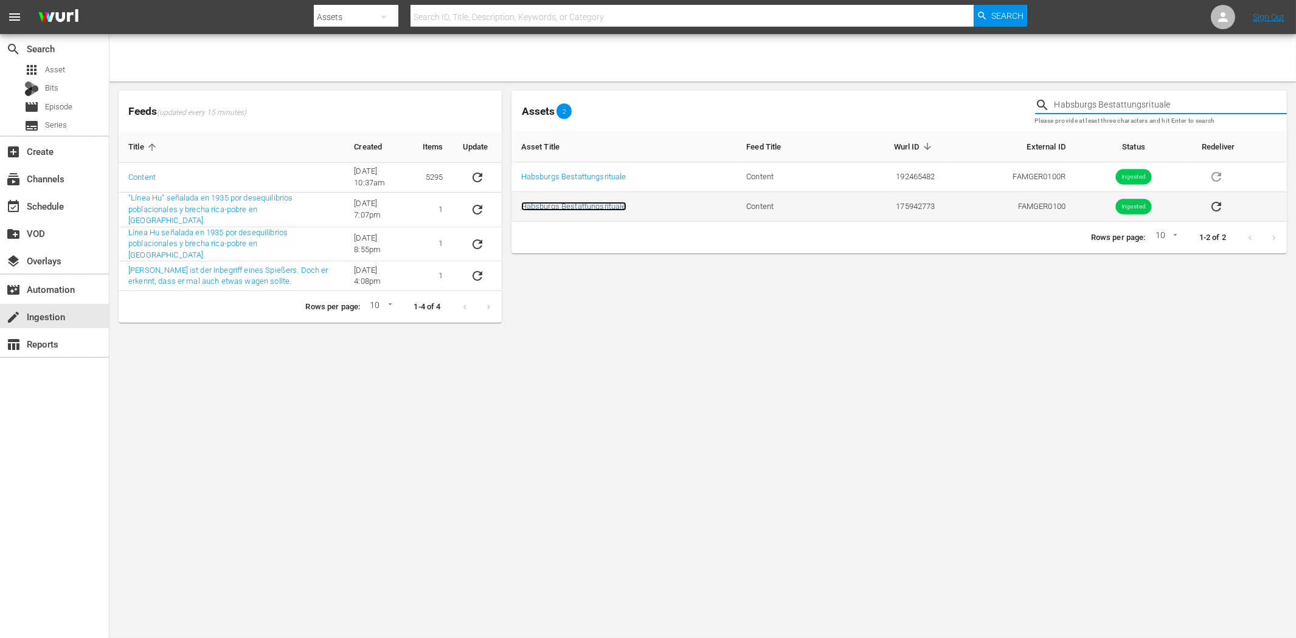
click at [580, 205] on link "Habsburgs Bestattungsrituale" at bounding box center [573, 206] width 105 height 9
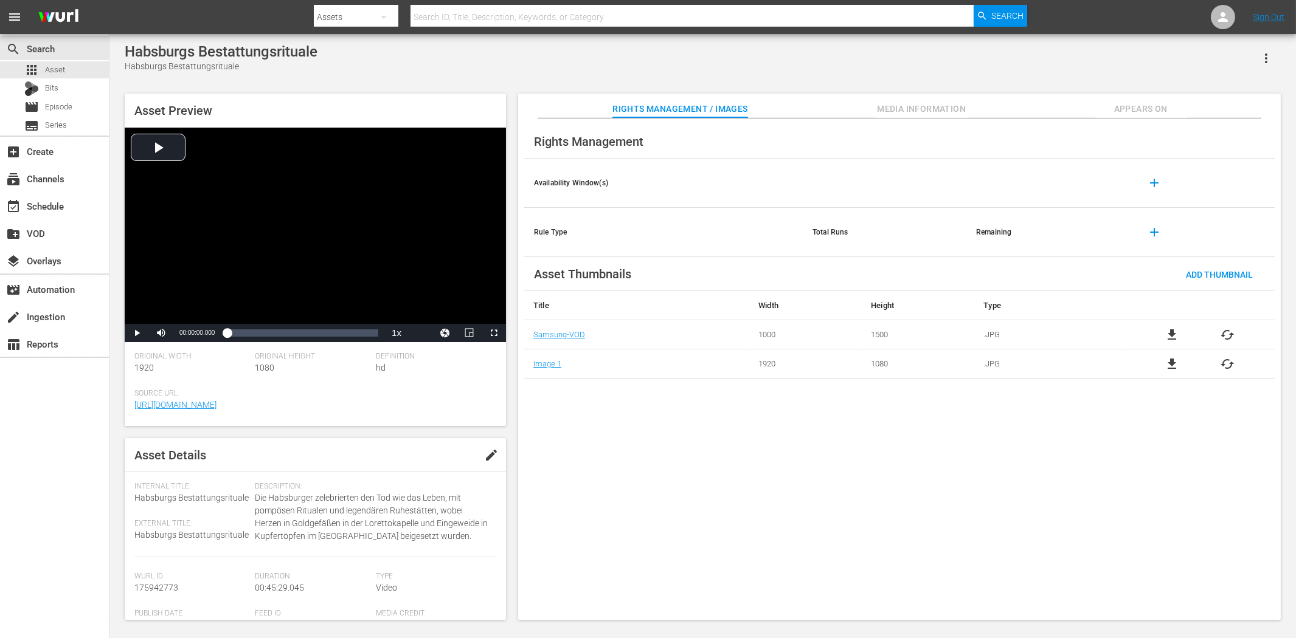
click at [1165, 105] on span "Appears On" at bounding box center [1140, 109] width 91 height 15
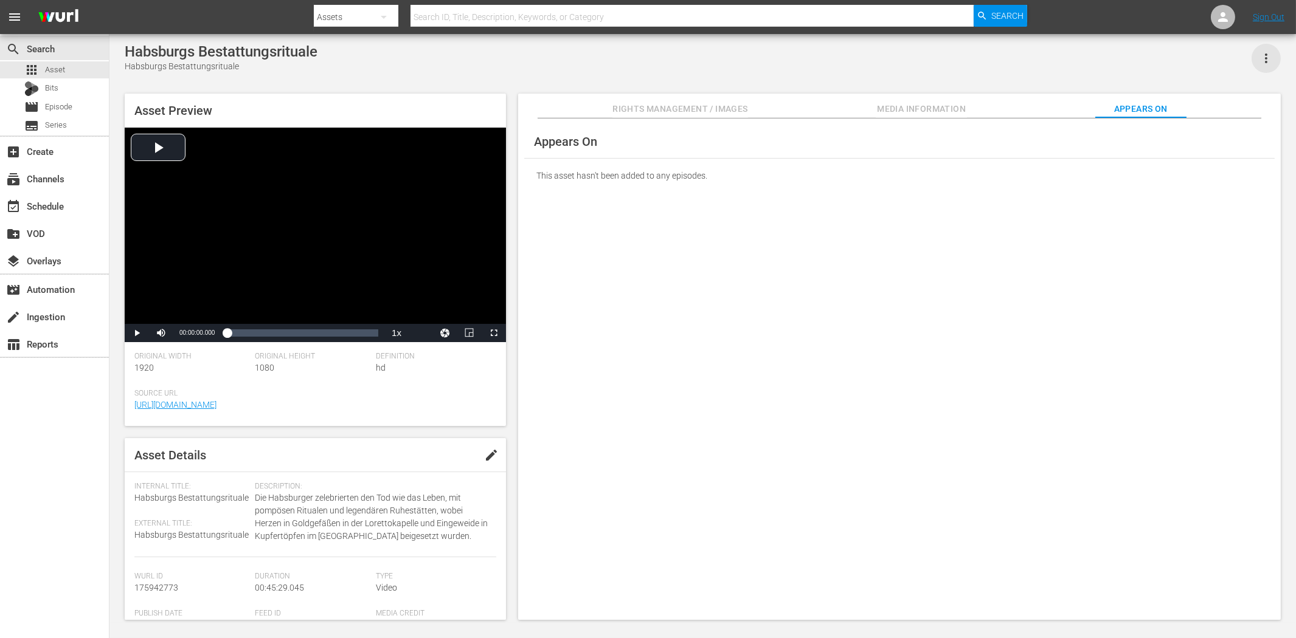
click at [1262, 56] on icon "button" at bounding box center [1265, 58] width 15 height 15
click at [1216, 137] on div "DELETE" at bounding box center [1229, 140] width 83 height 29
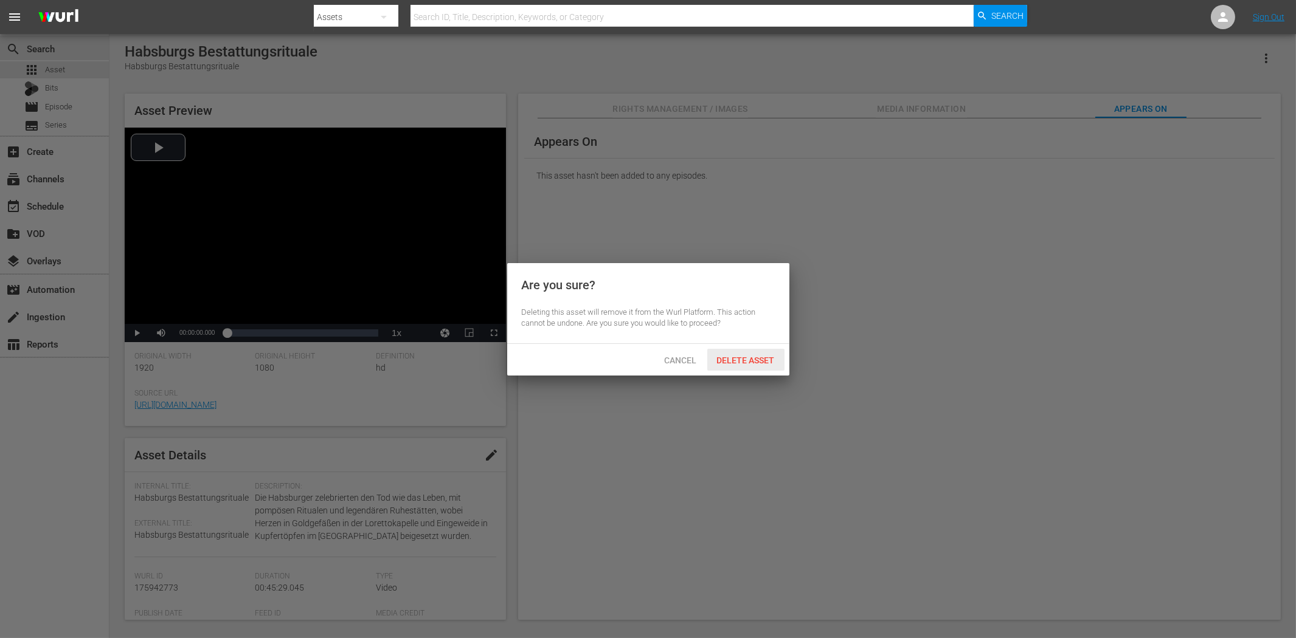
click at [736, 359] on span "Delete Asset" at bounding box center [745, 361] width 77 height 10
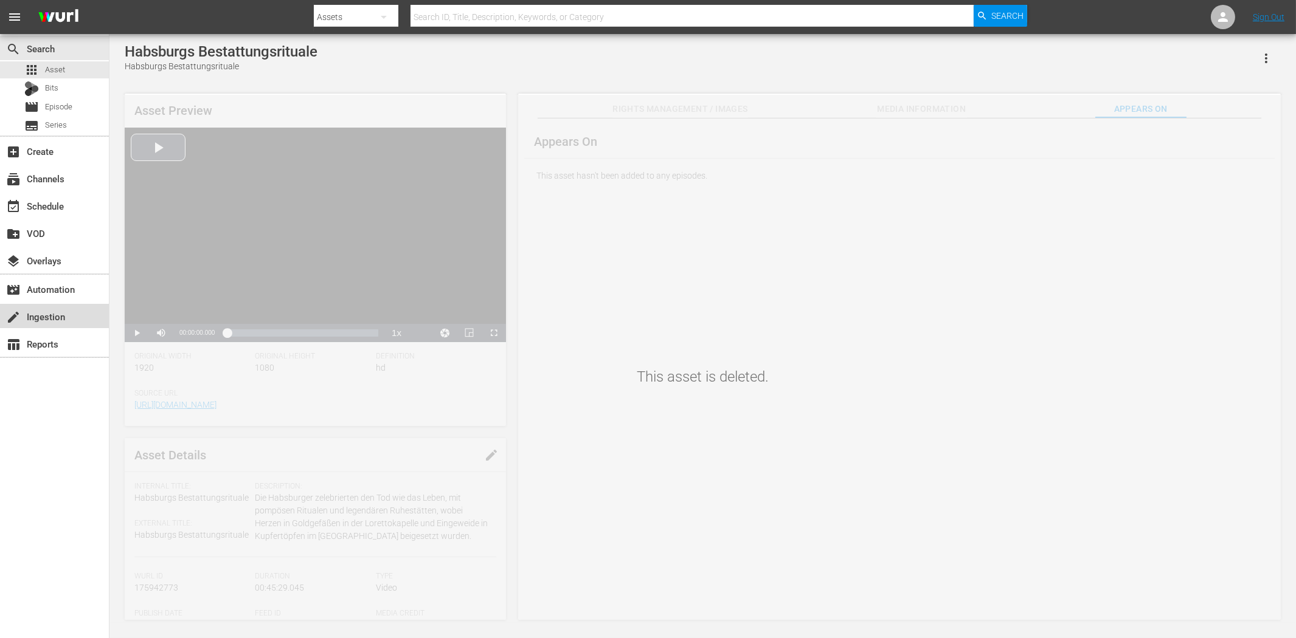
click at [21, 313] on div "create Ingestion" at bounding box center [34, 314] width 68 height 11
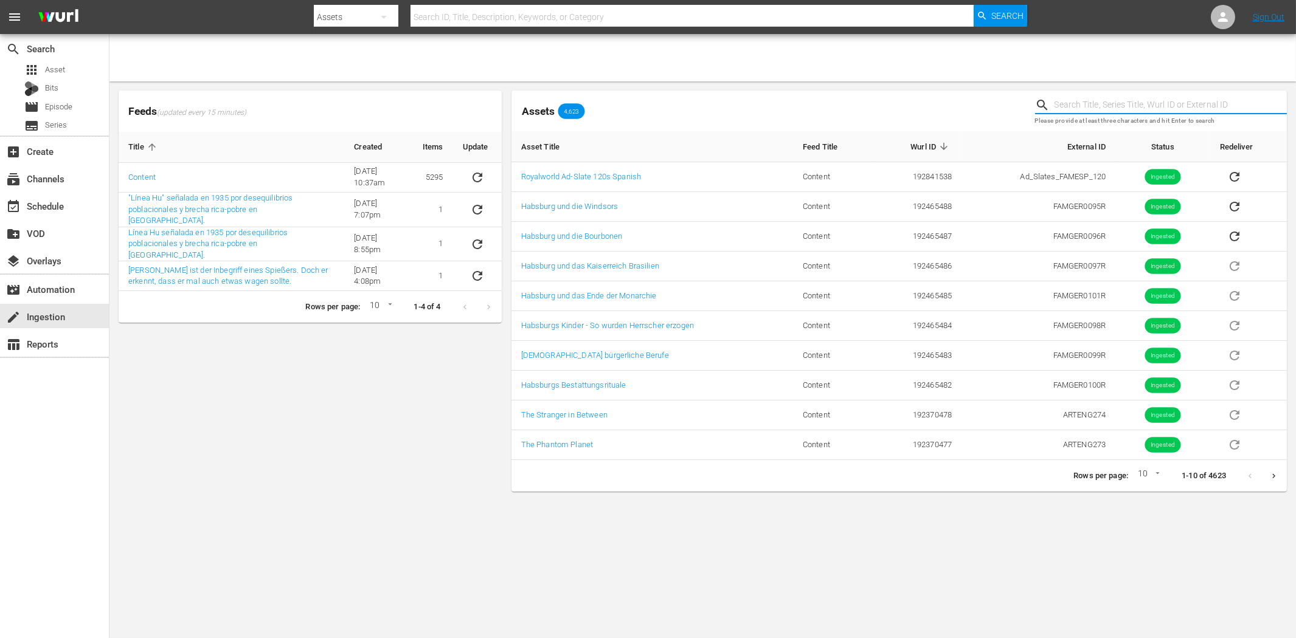
click at [1114, 106] on input "text" at bounding box center [1170, 105] width 232 height 18
paste input "Habsburg und das Ende der Monarchie"
type input "Habsburg und das Ende der Monarchie"
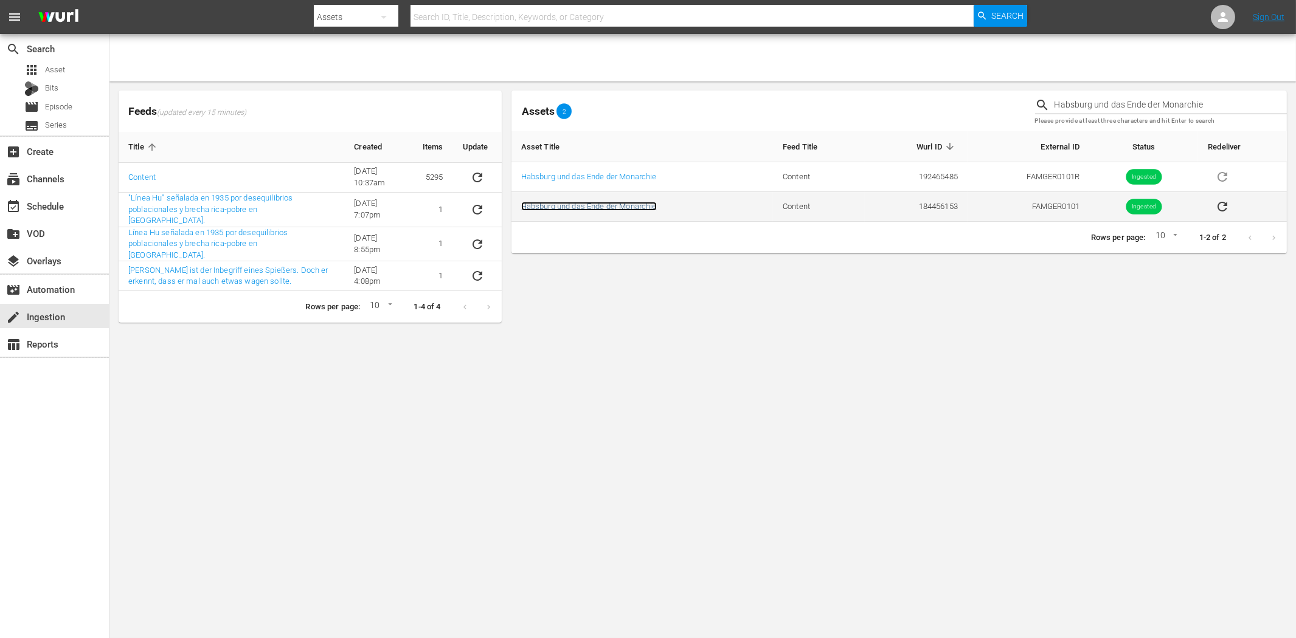
click at [627, 202] on link "Habsburg und das Ende der Monarchie" at bounding box center [589, 206] width 136 height 9
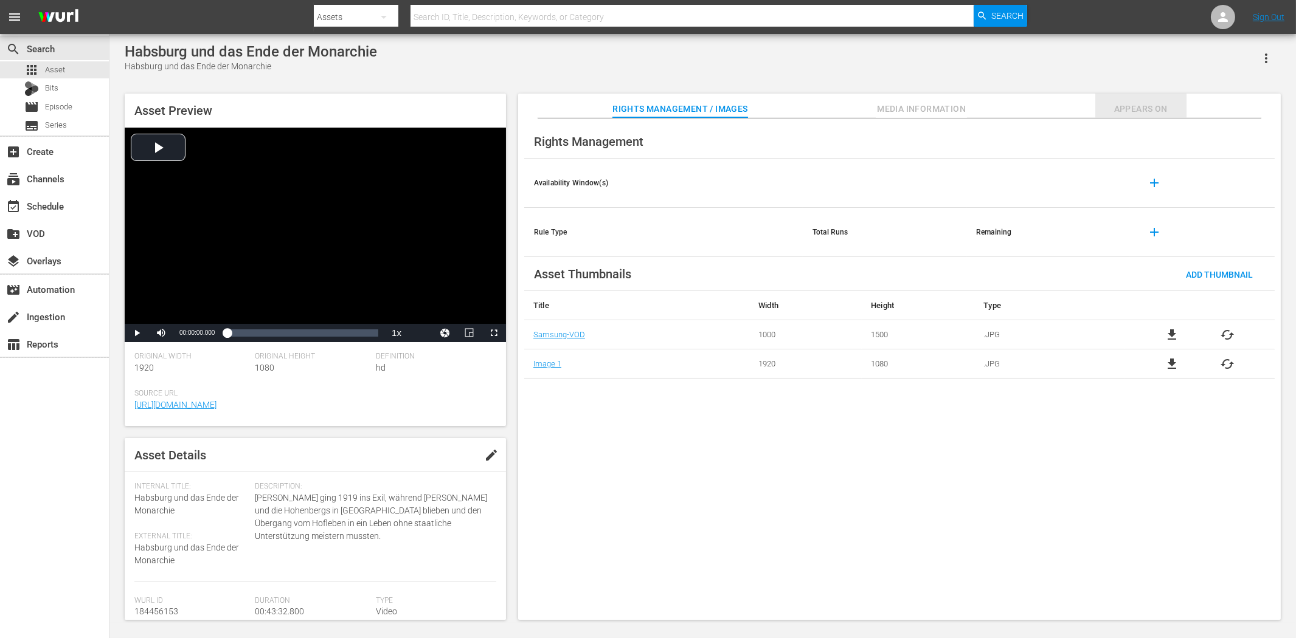
click at [1141, 108] on span "Appears On" at bounding box center [1140, 109] width 91 height 15
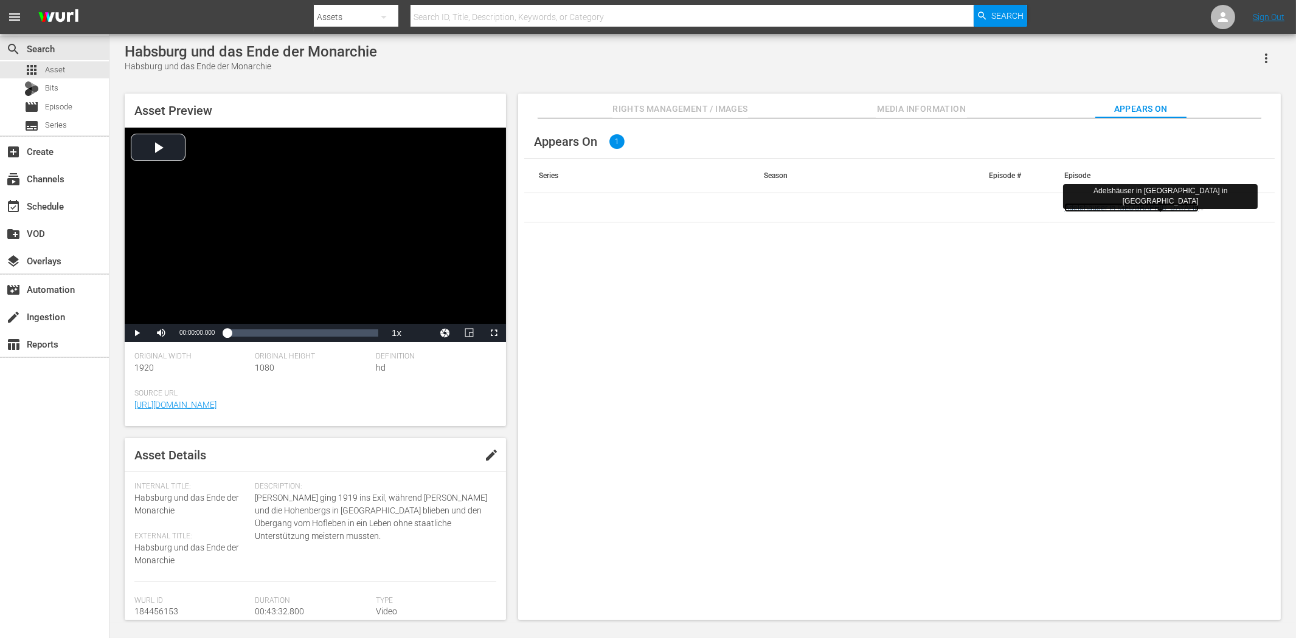
click at [1159, 208] on link "Adelshäuser in [GEOGRAPHIC_DATA] in [GEOGRAPHIC_DATA]" at bounding box center [1131, 212] width 134 height 18
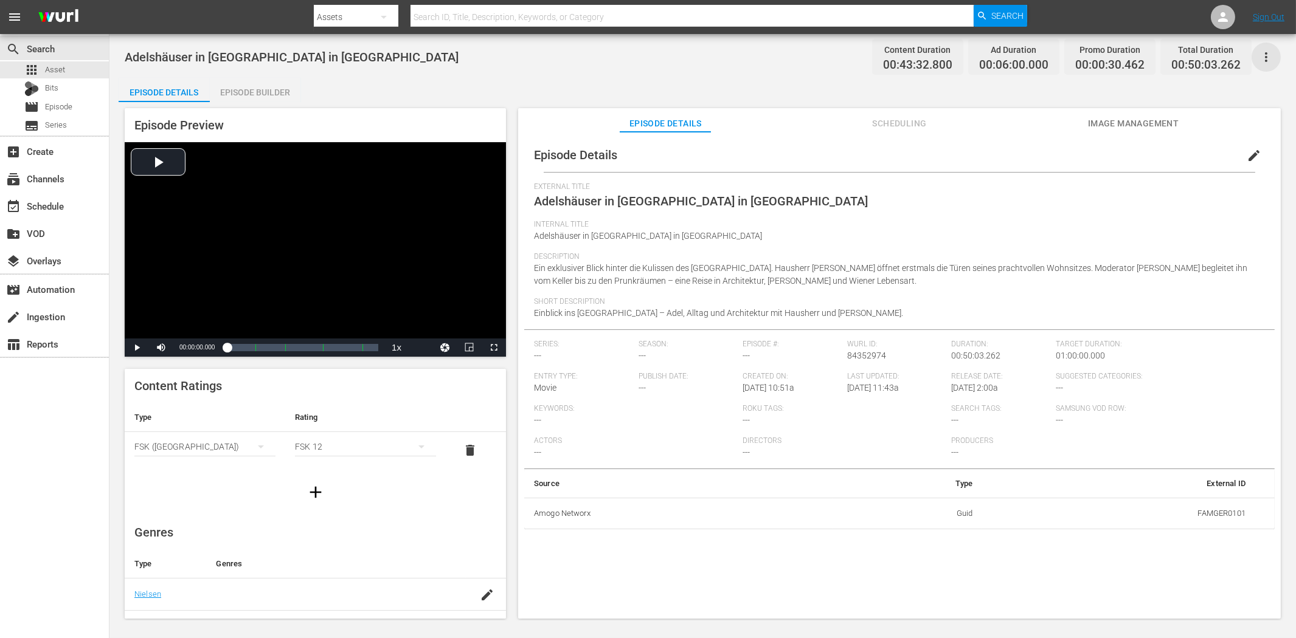
click at [1265, 53] on icon "button" at bounding box center [1265, 57] width 15 height 15
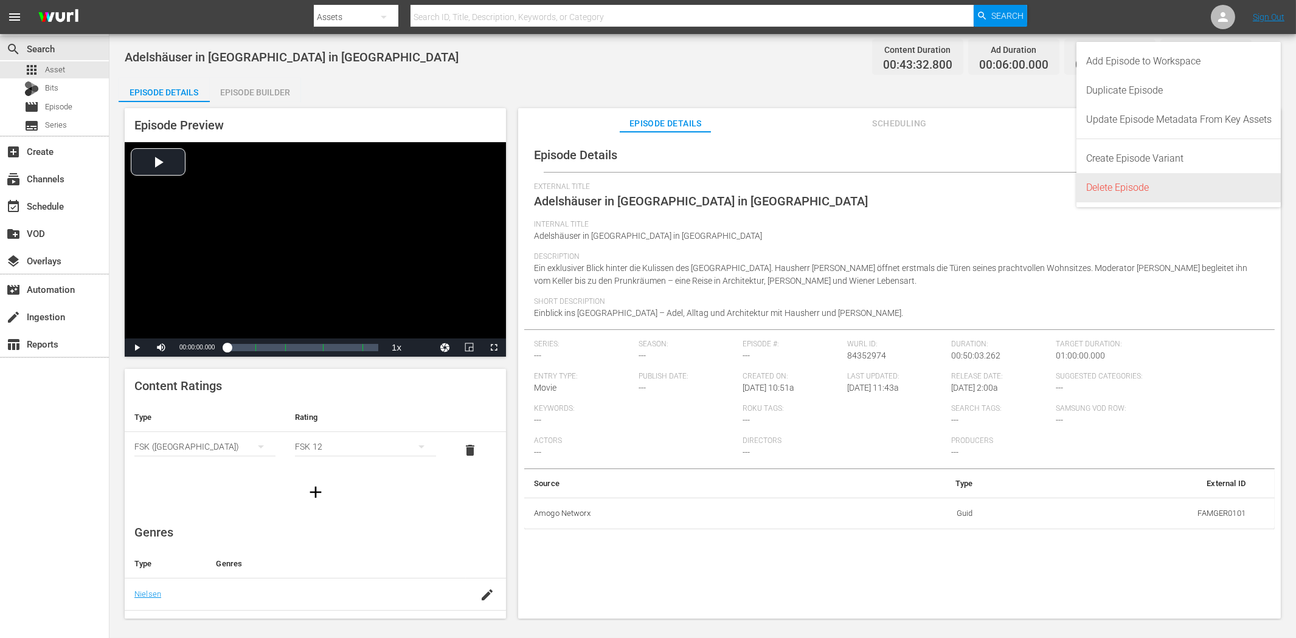
click at [1163, 188] on div "Delete Episode" at bounding box center [1178, 187] width 185 height 29
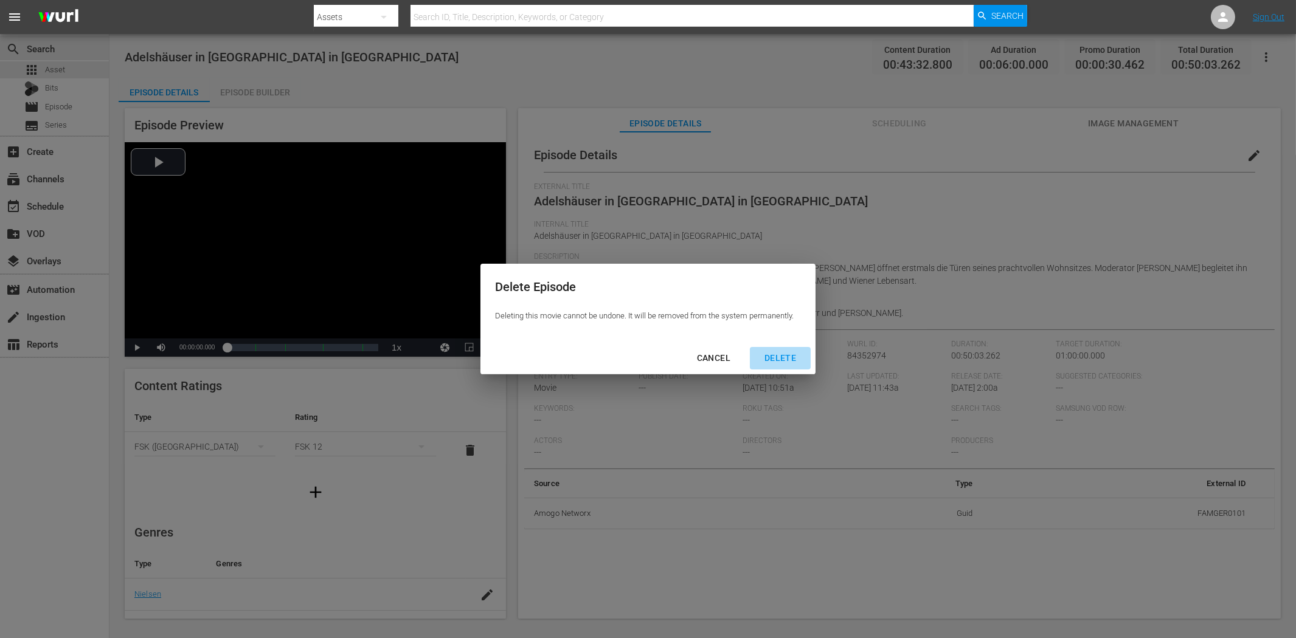
click at [785, 357] on div "DELETE" at bounding box center [779, 358] width 51 height 15
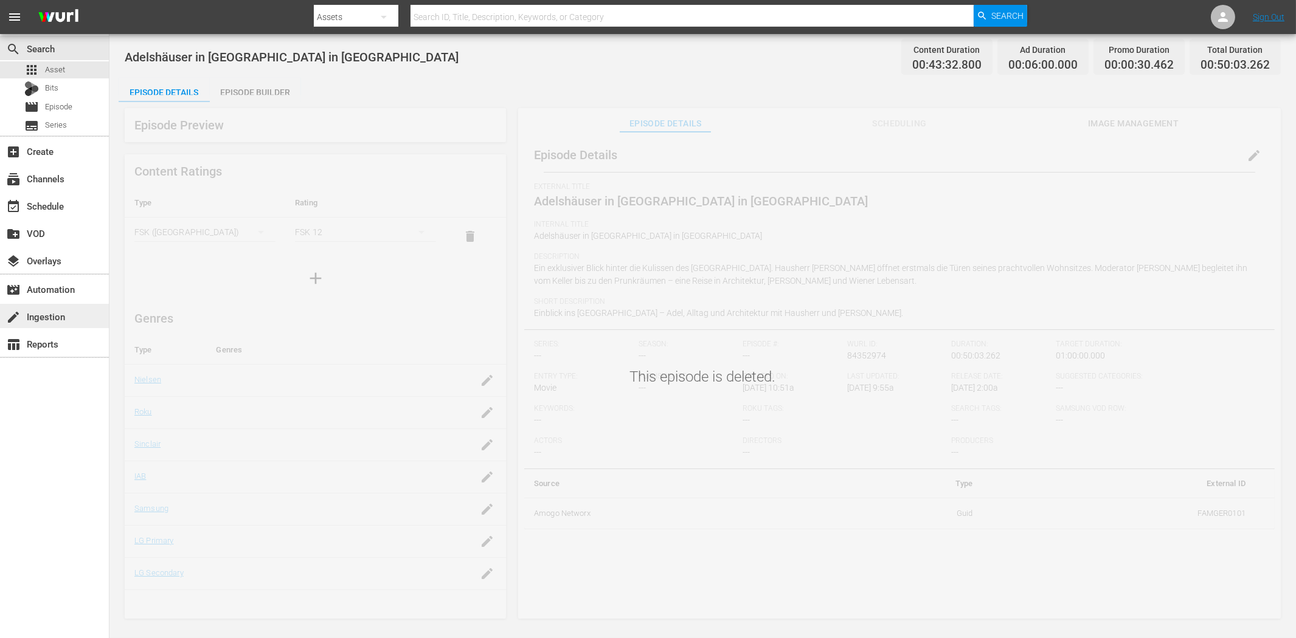
click at [41, 320] on div "create Ingestion" at bounding box center [34, 314] width 68 height 11
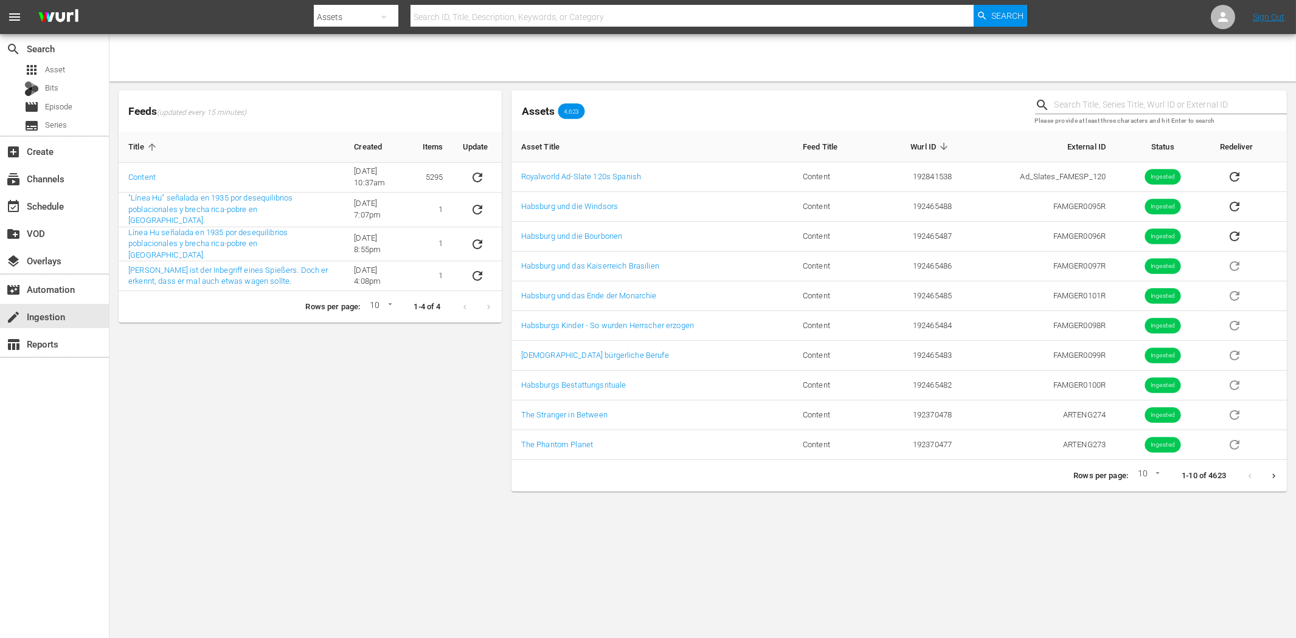
click at [1079, 106] on input "text" at bounding box center [1170, 105] width 232 height 18
paste input "Habsburg und das Ende der Monarchie"
type input "Habsburg und das Ende der Monarchie"
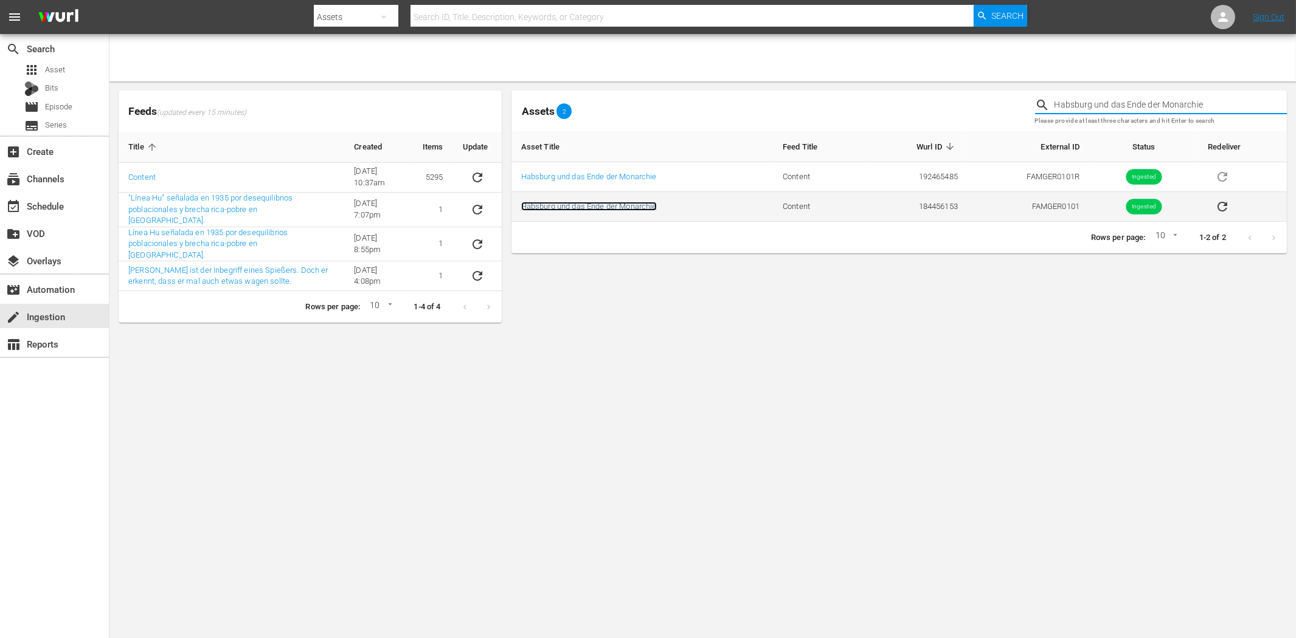
click at [624, 208] on link "Habsburg und das Ende der Monarchie" at bounding box center [589, 206] width 136 height 9
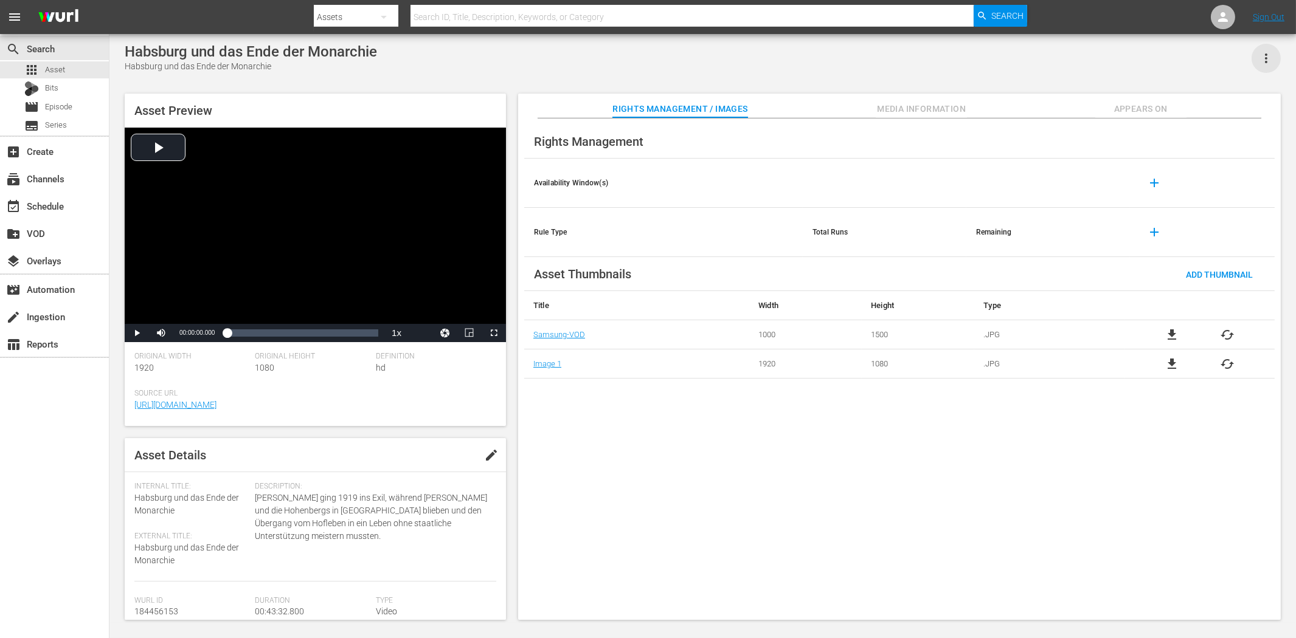
click at [1263, 57] on icon "button" at bounding box center [1265, 58] width 15 height 15
click at [1225, 145] on div "DELETE" at bounding box center [1229, 140] width 83 height 29
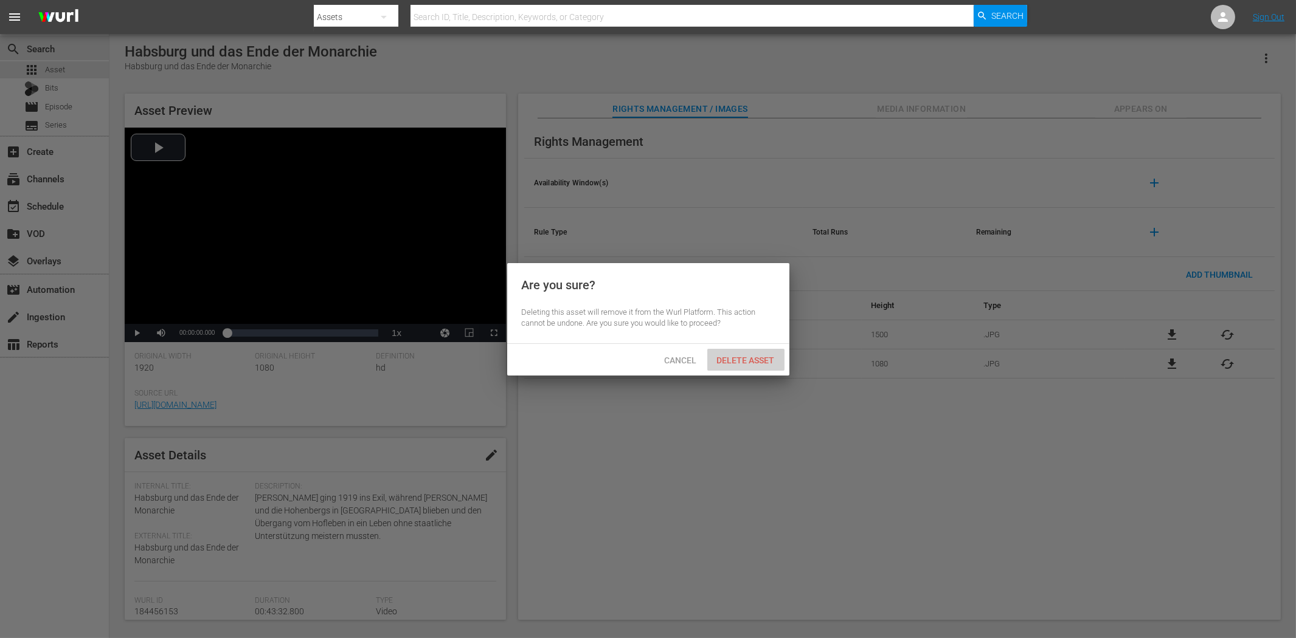
click at [743, 357] on span "Delete Asset" at bounding box center [745, 361] width 77 height 10
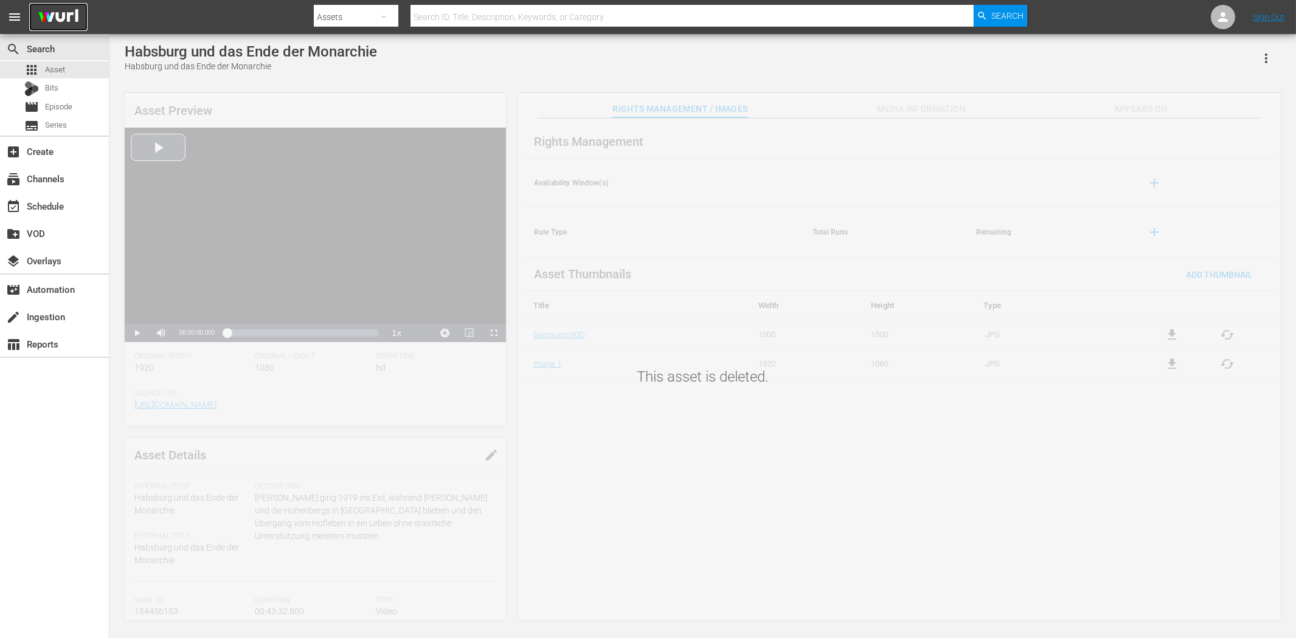
click at [61, 17] on img at bounding box center [58, 17] width 58 height 29
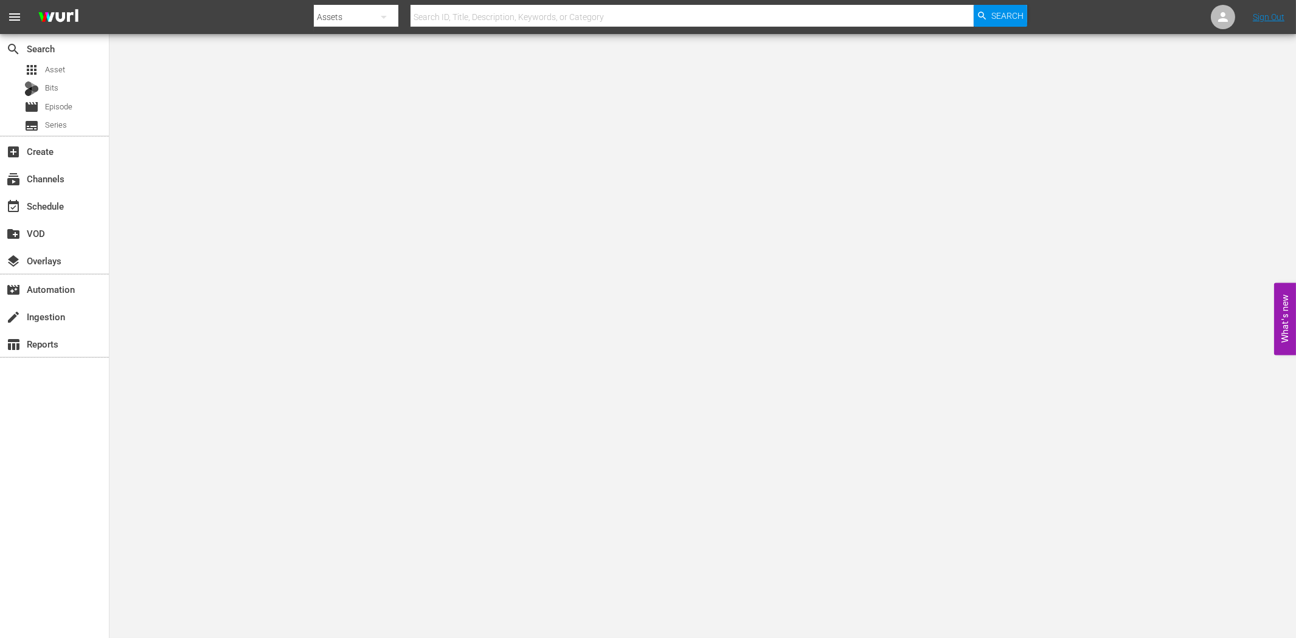
click at [40, 422] on div "search Search apps Asset Bits movie Episode subtitles Series add_box Create sub…" at bounding box center [54, 353] width 109 height 638
